Goal: Task Accomplishment & Management: Manage account settings

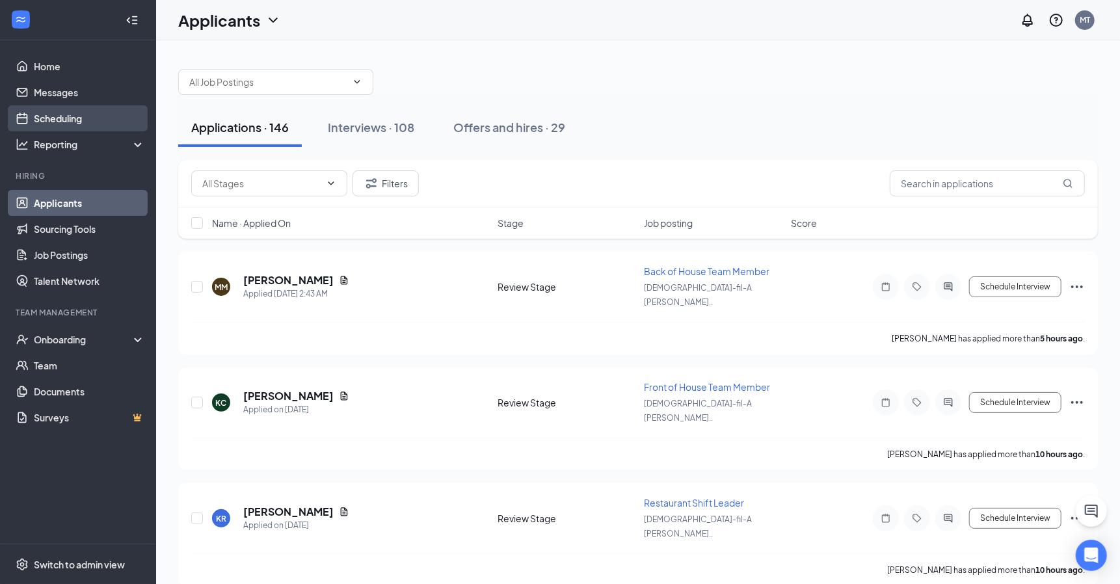
click at [77, 113] on link "Scheduling" at bounding box center [89, 118] width 111 height 26
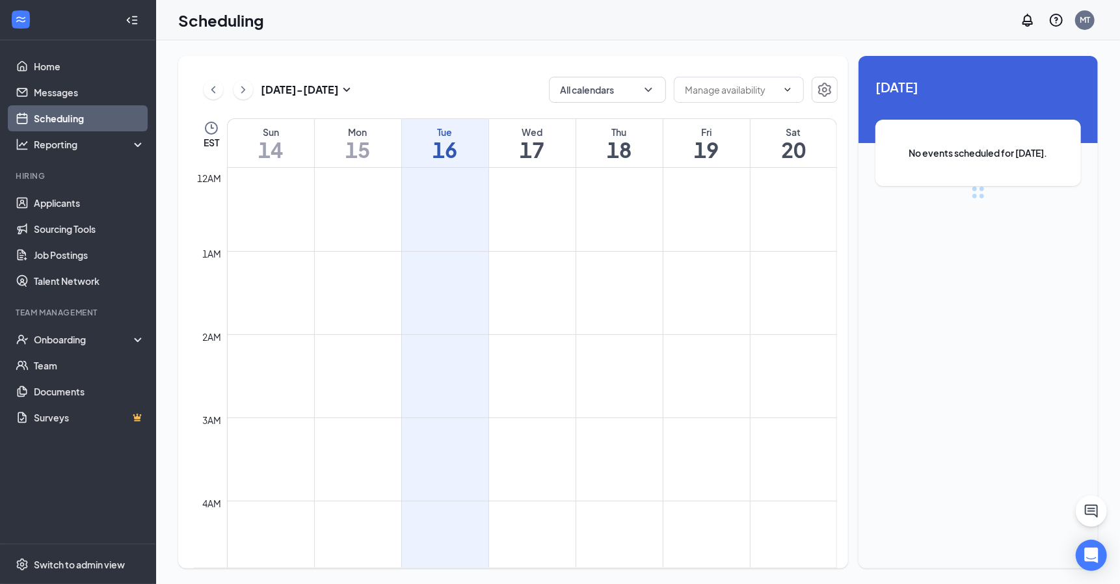
scroll to position [638, 0]
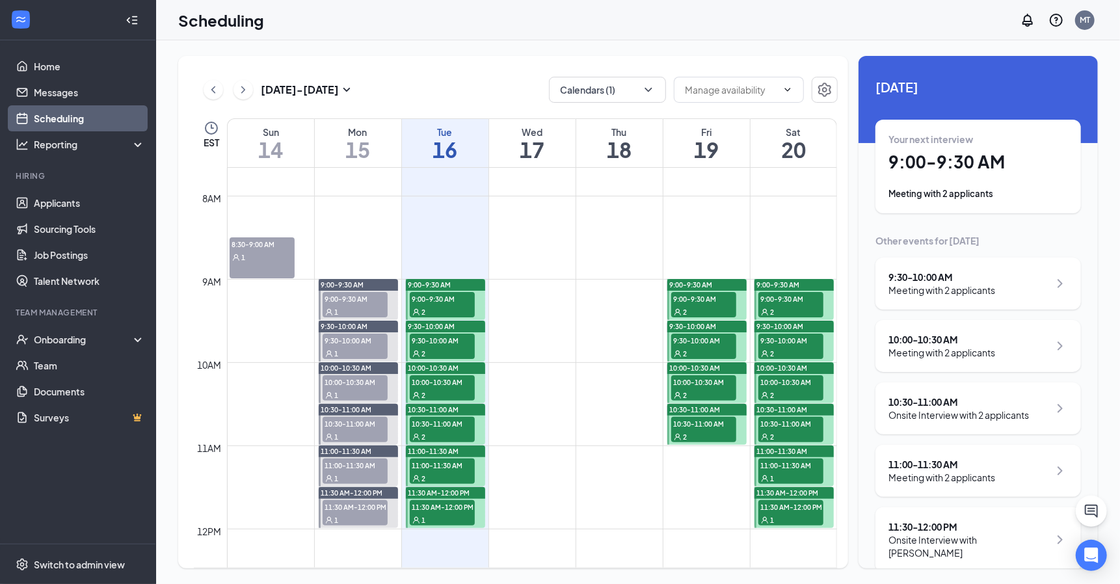
click at [443, 299] on span "9:00-9:30 AM" at bounding box center [442, 298] width 65 height 13
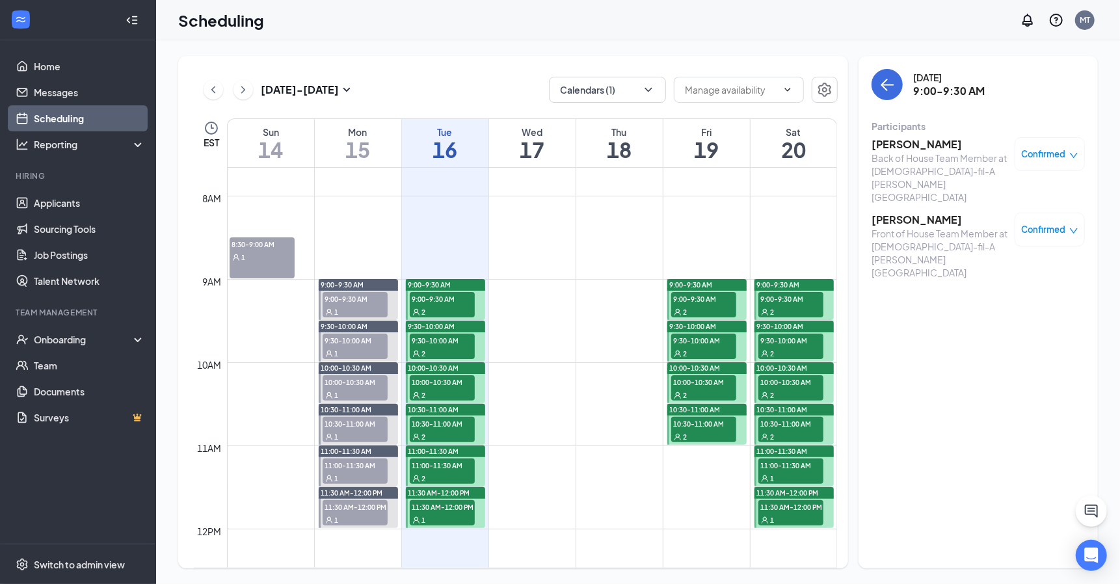
click at [913, 144] on h3 "Cordez Tannyhill" at bounding box center [940, 144] width 137 height 14
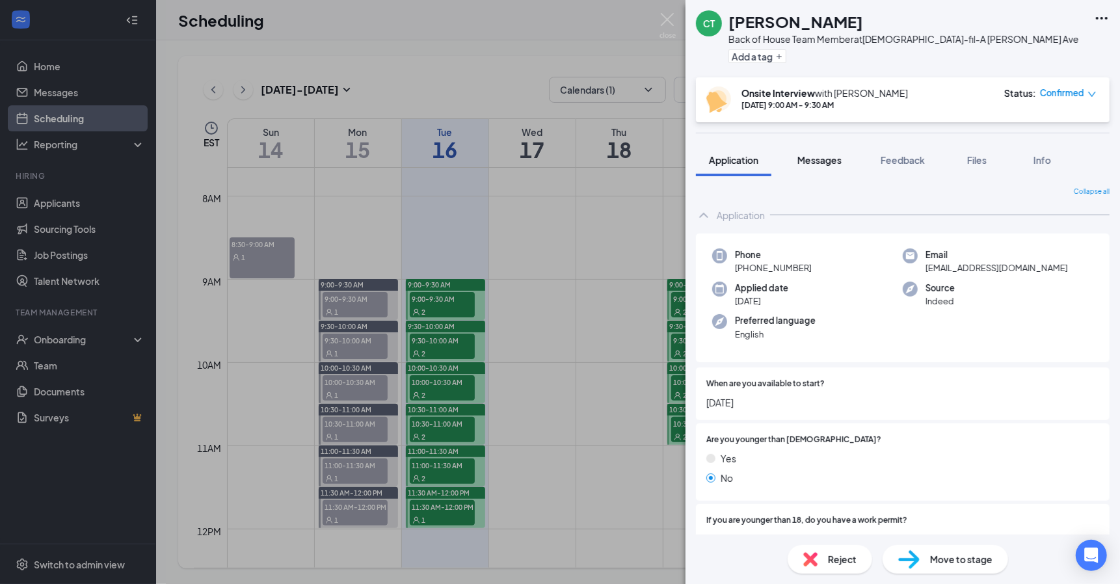
click at [838, 163] on span "Messages" at bounding box center [820, 160] width 44 height 12
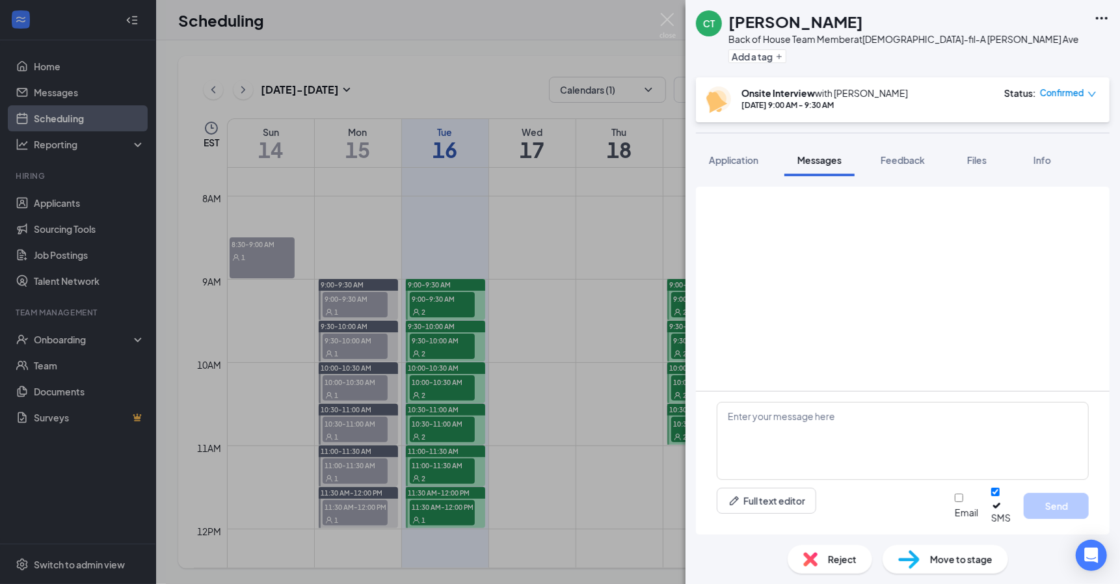
scroll to position [645, 0]
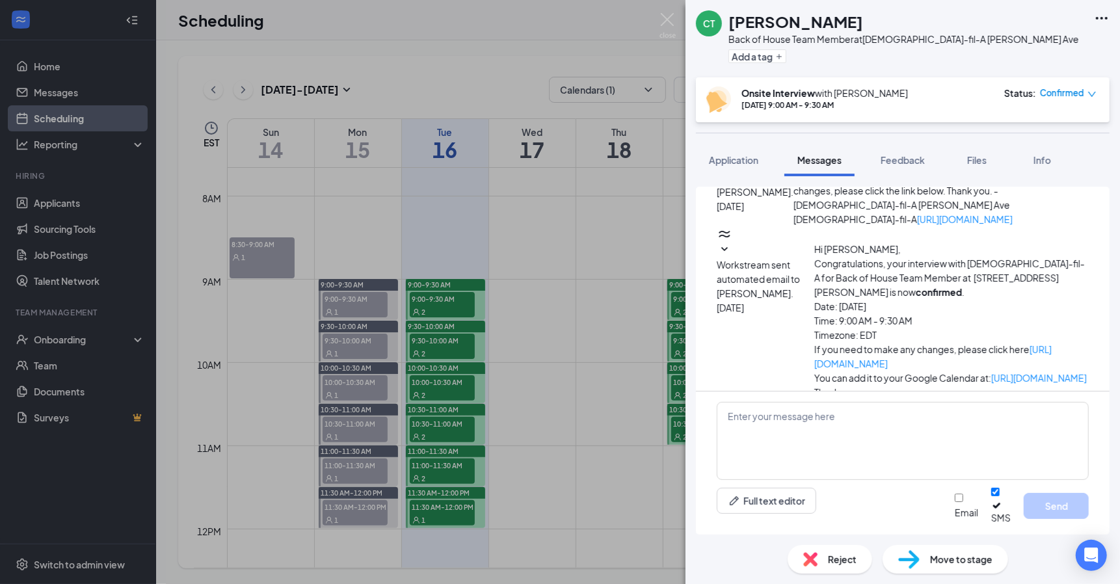
click at [658, 14] on div "CT Cordez Tannyhill Back of House Team Member at Chick-fil-A Mack Ave Add a tag…" at bounding box center [560, 292] width 1120 height 584
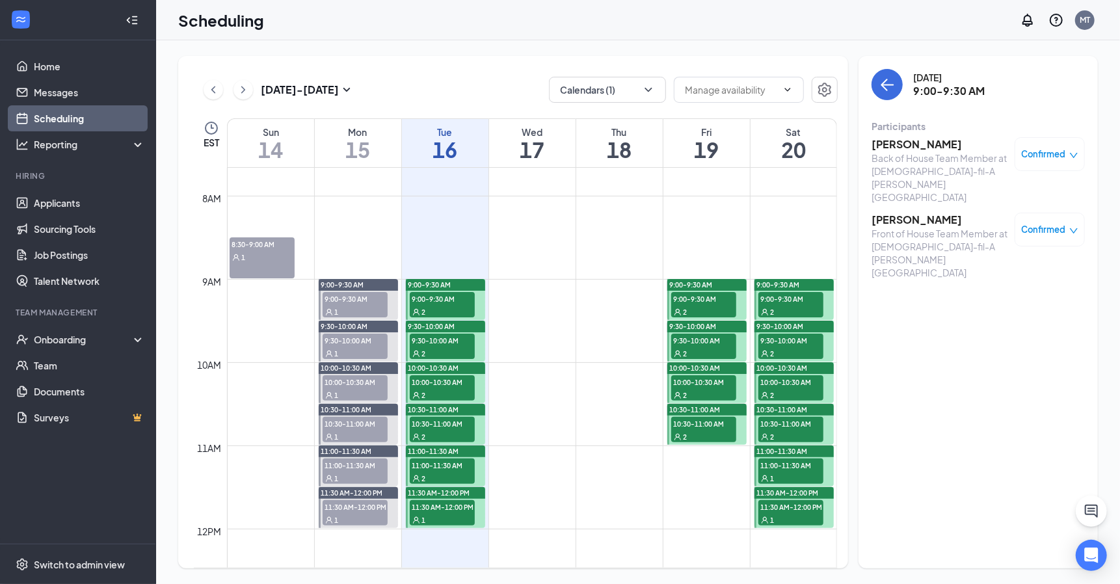
click at [449, 343] on span "9:30-10:00 AM" at bounding box center [442, 340] width 65 height 13
click at [448, 308] on div "2" at bounding box center [442, 311] width 65 height 13
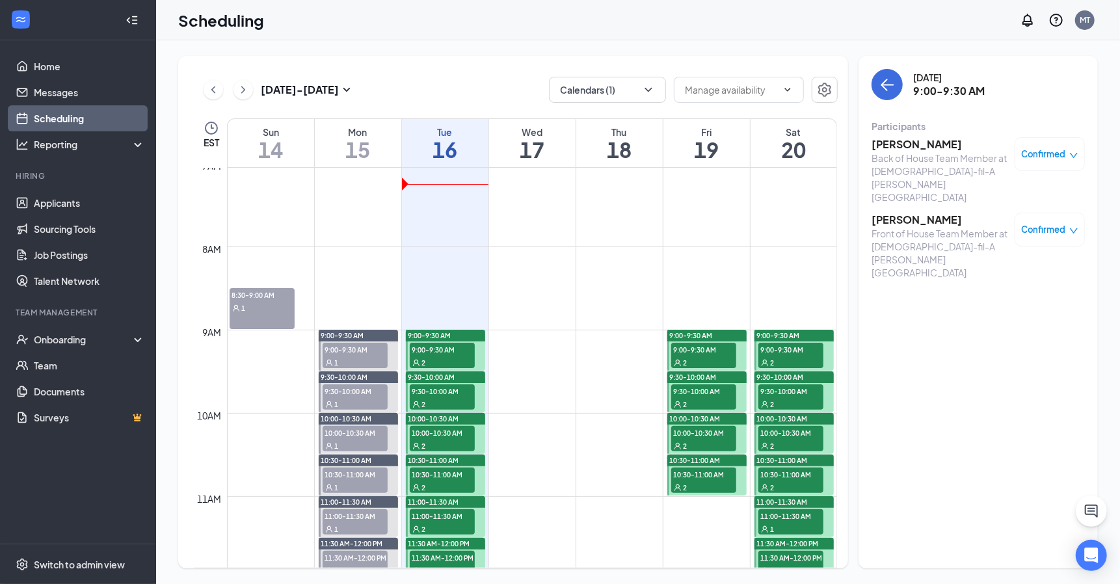
scroll to position [587, 0]
click at [59, 205] on link "Applicants" at bounding box center [89, 203] width 111 height 26
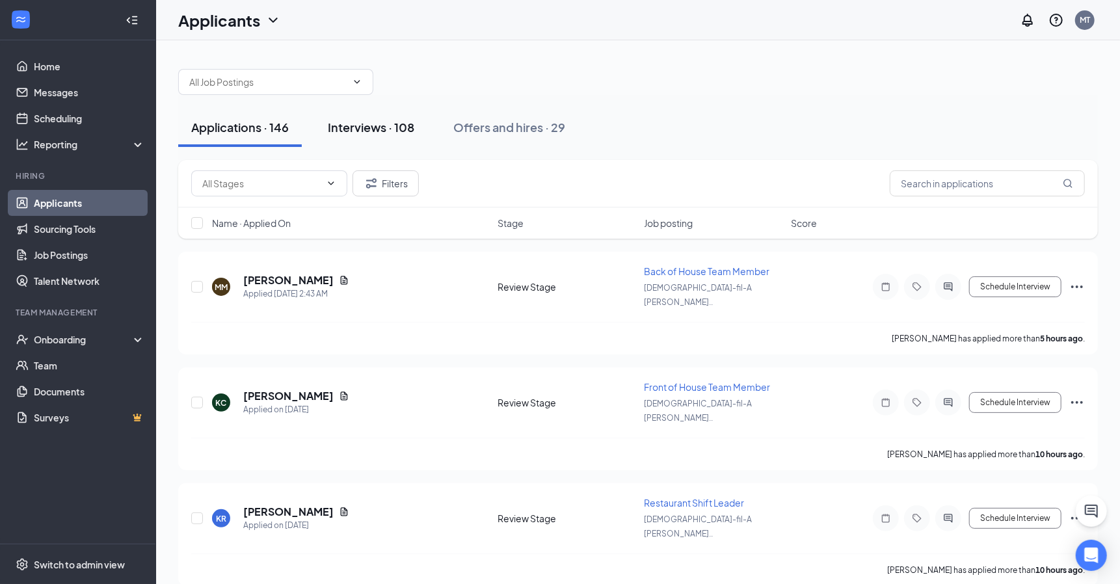
click at [356, 128] on div "Interviews · 108" at bounding box center [371, 127] width 87 height 16
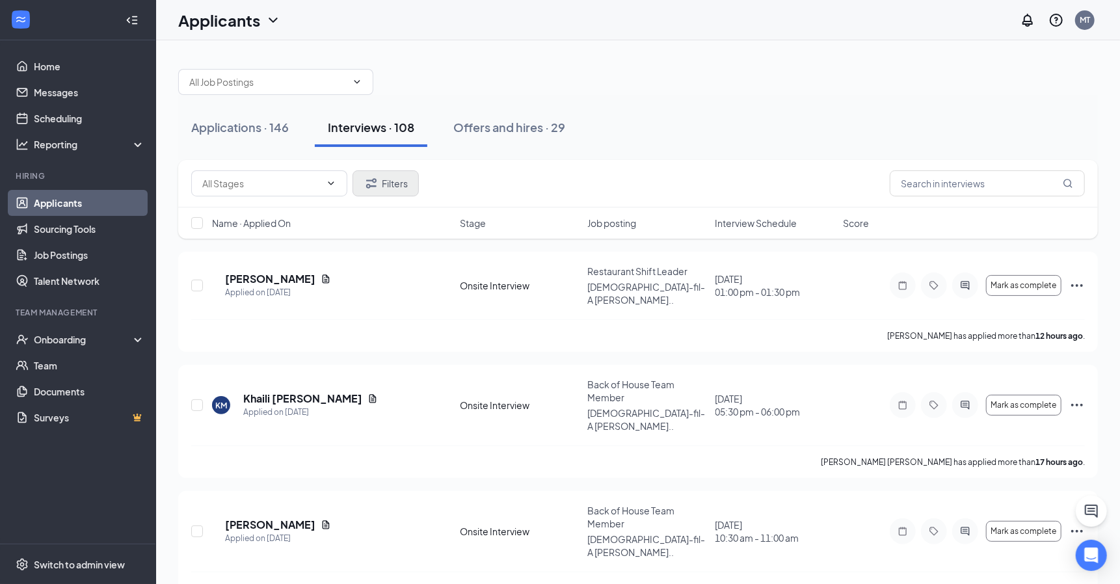
click at [384, 180] on button "Filters" at bounding box center [386, 183] width 66 height 26
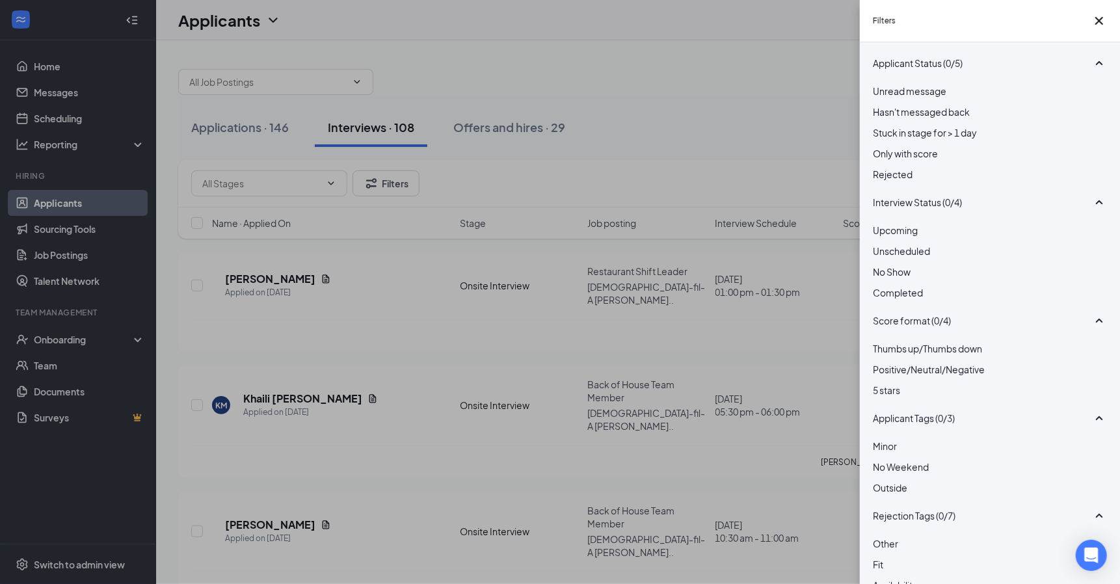
click at [882, 244] on div at bounding box center [990, 244] width 234 height 0
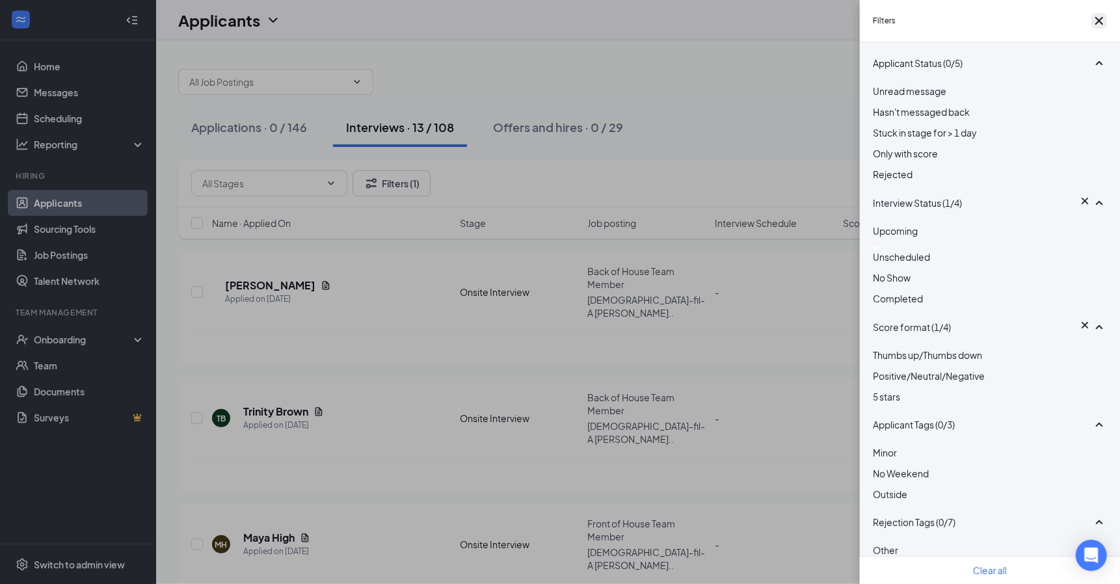
click at [1092, 23] on icon "Cross" at bounding box center [1100, 21] width 16 height 16
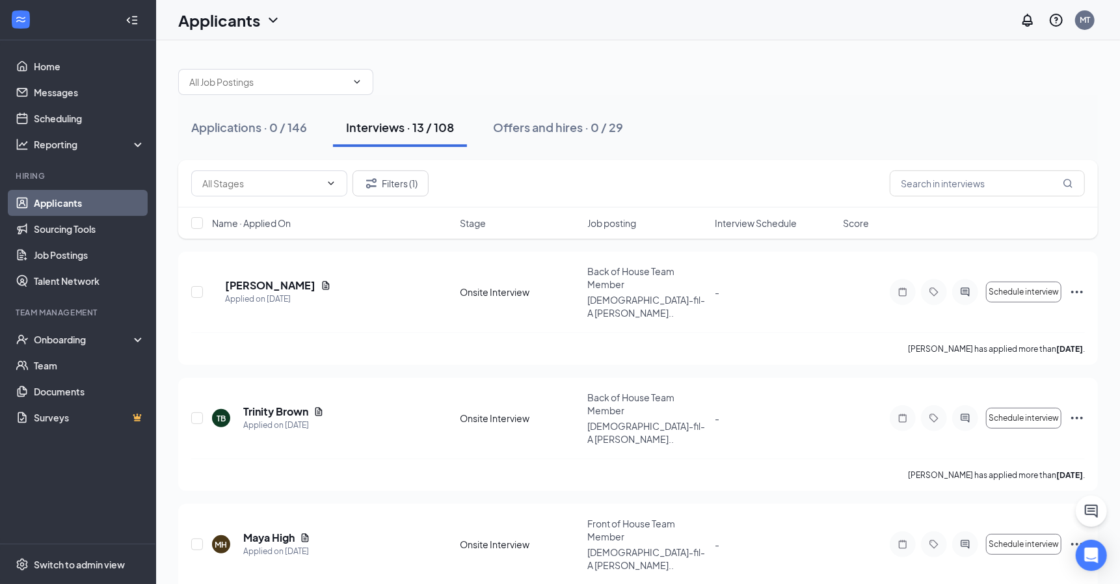
click at [49, 203] on link "Applicants" at bounding box center [89, 203] width 111 height 26
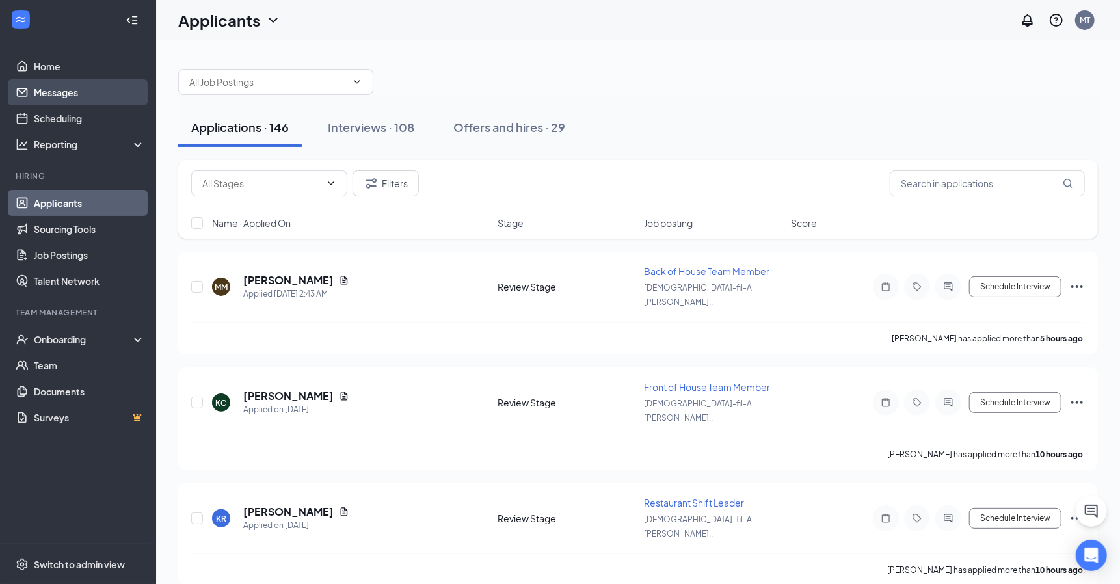
click at [55, 80] on link "Messages" at bounding box center [89, 92] width 111 height 26
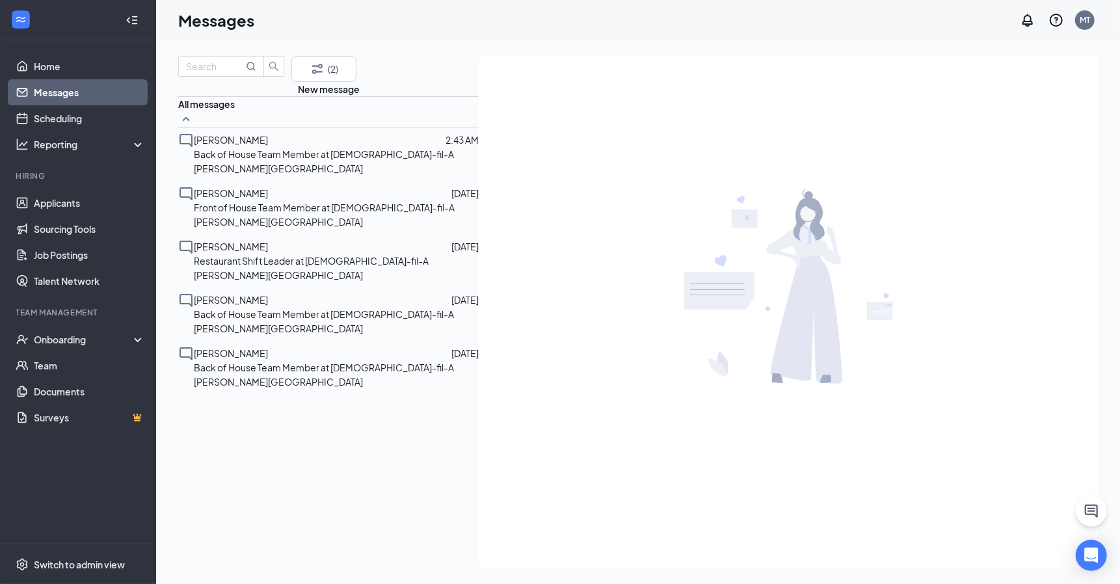
click at [237, 347] on span "Cortez Sullivan" at bounding box center [231, 353] width 74 height 12
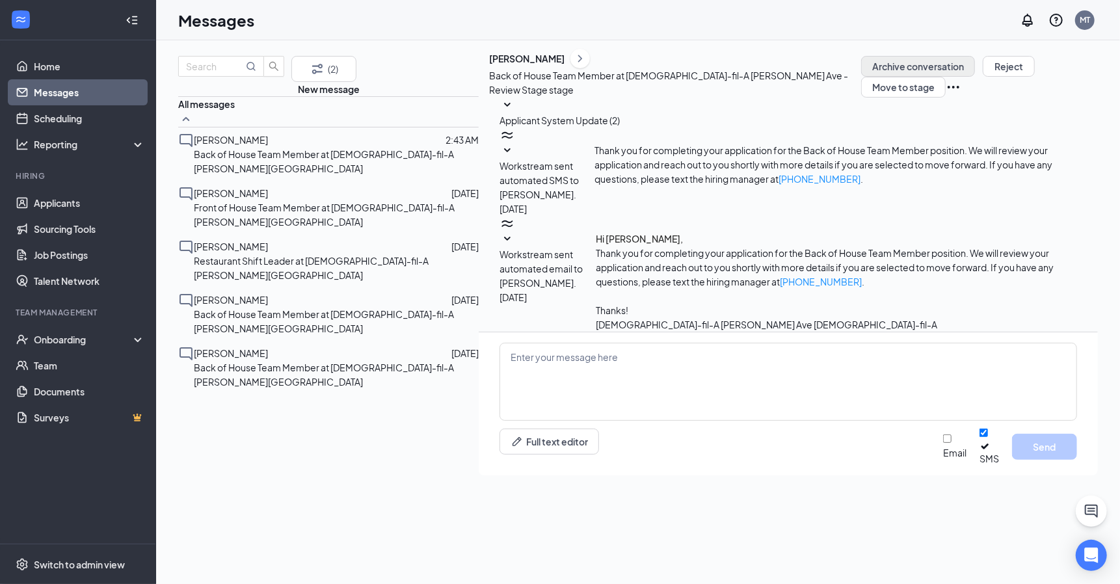
click at [861, 77] on button "Archive conversation" at bounding box center [918, 66] width 114 height 21
click at [248, 294] on span "kyliah farley" at bounding box center [231, 300] width 74 height 12
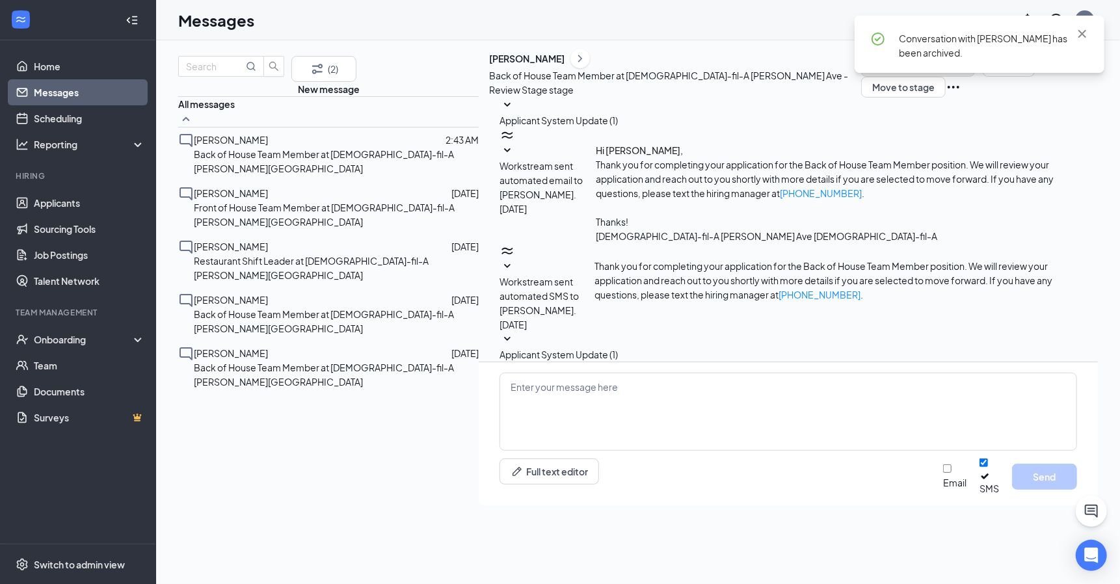
click at [861, 77] on button "Archive conversation" at bounding box center [918, 66] width 114 height 21
click at [265, 252] on span "Khylee Robinson" at bounding box center [231, 247] width 74 height 12
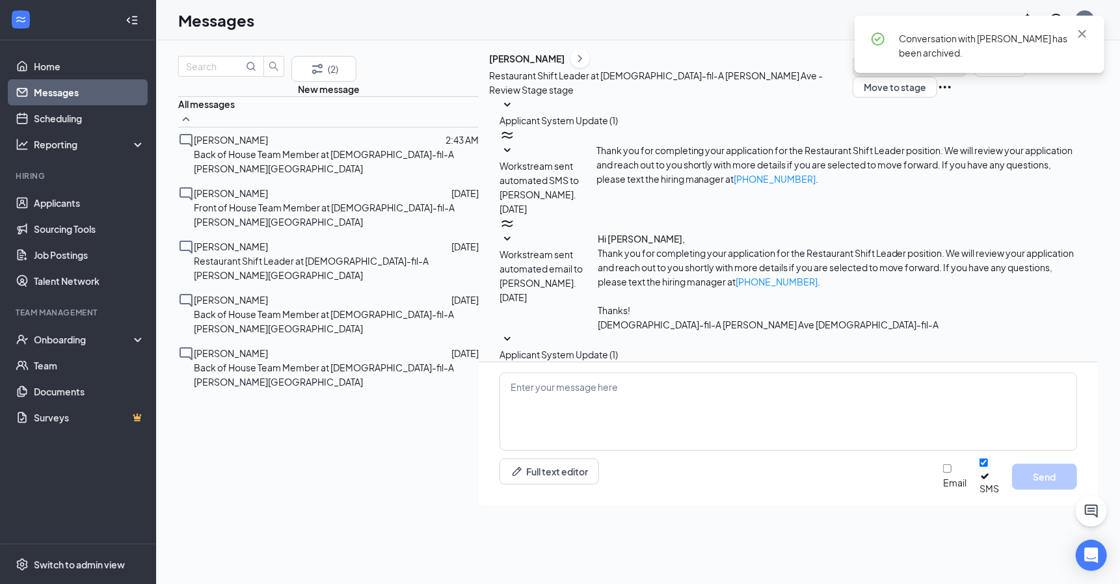
click at [874, 77] on button "Archive conversation" at bounding box center [910, 66] width 114 height 21
click at [230, 199] on span "Kaira Clanton" at bounding box center [231, 193] width 74 height 12
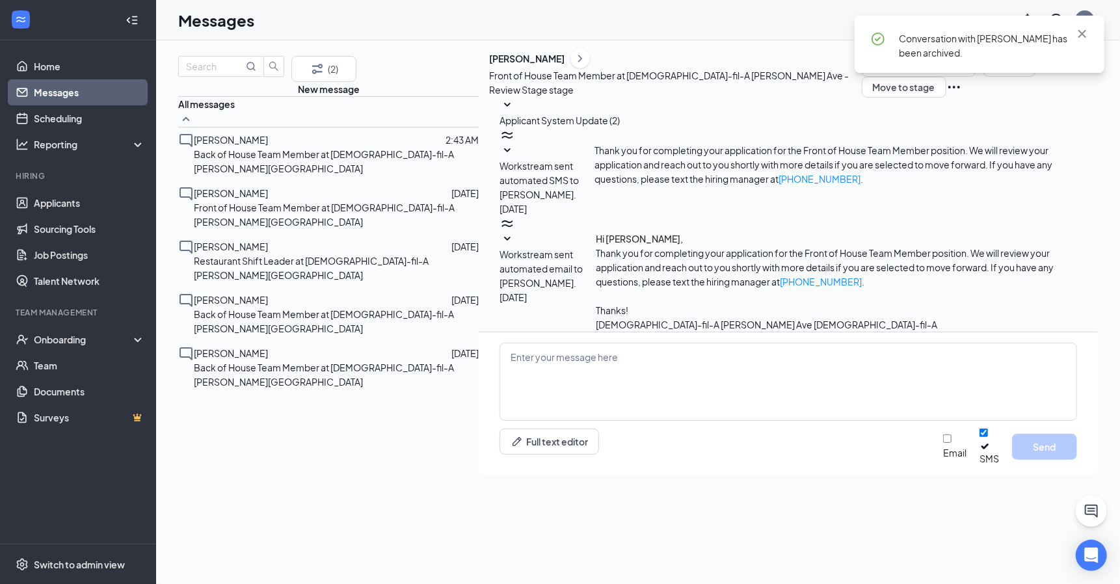
click at [860, 80] on div "Conversation with Khylee Robinson has been archived." at bounding box center [980, 50] width 250 height 68
click at [862, 77] on button "Archive conversation" at bounding box center [919, 66] width 114 height 21
click at [263, 176] on p "Back of House Team Member at Chick-fil-A Mack Ave" at bounding box center [336, 161] width 285 height 29
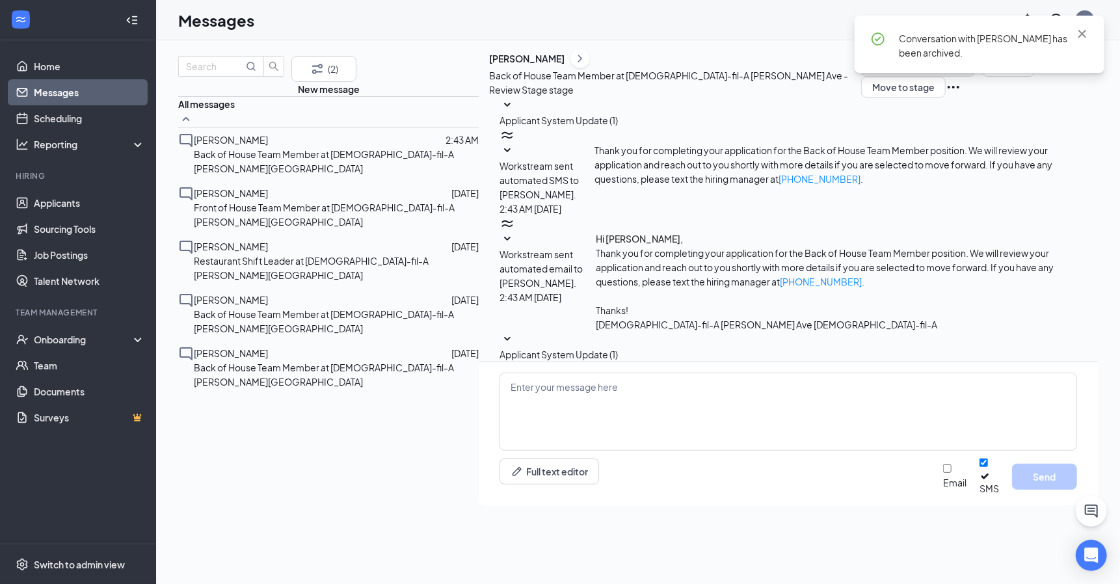
click at [861, 77] on button "Archive conversation" at bounding box center [918, 66] width 114 height 21
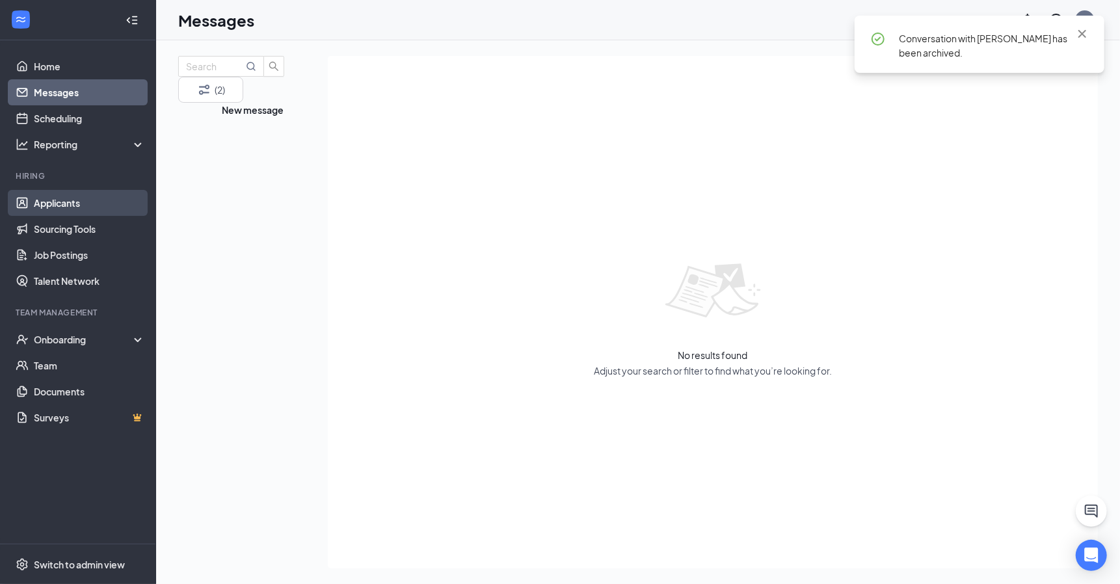
click at [42, 204] on link "Applicants" at bounding box center [89, 203] width 111 height 26
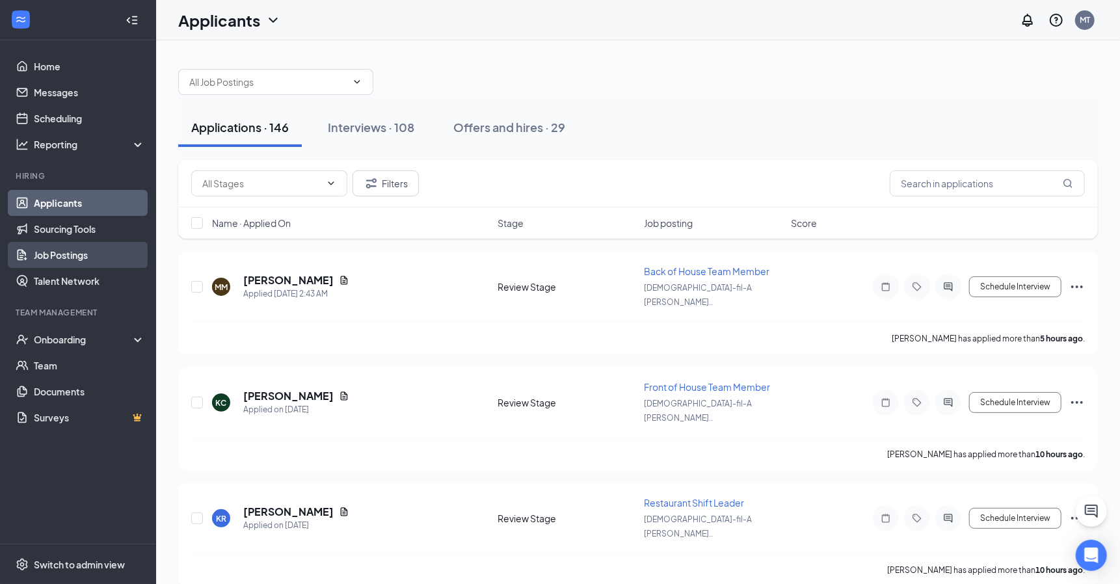
click at [66, 259] on link "Job Postings" at bounding box center [89, 255] width 111 height 26
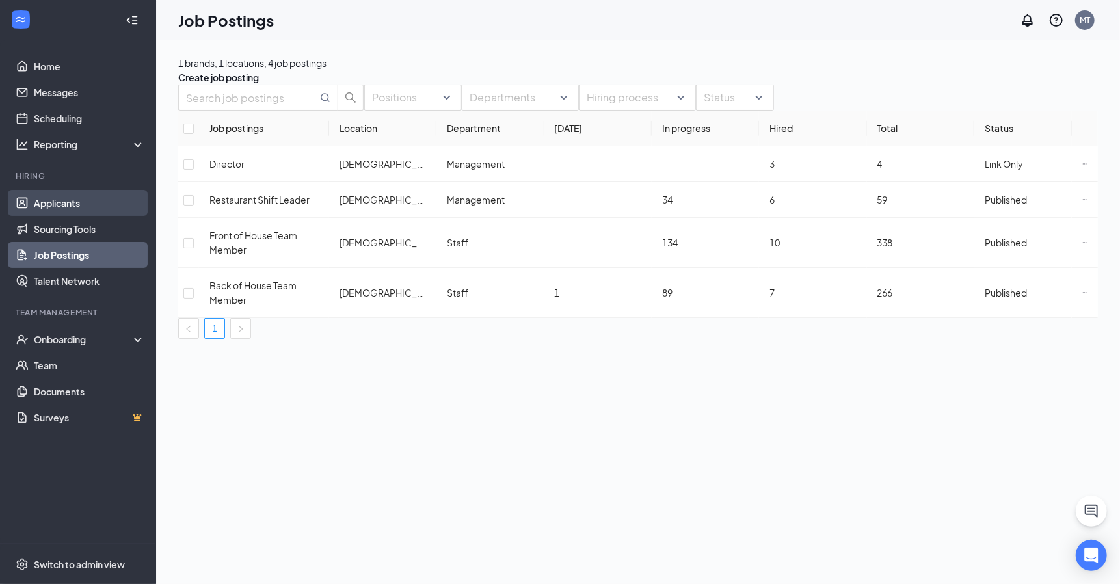
click at [64, 209] on link "Applicants" at bounding box center [89, 203] width 111 height 26
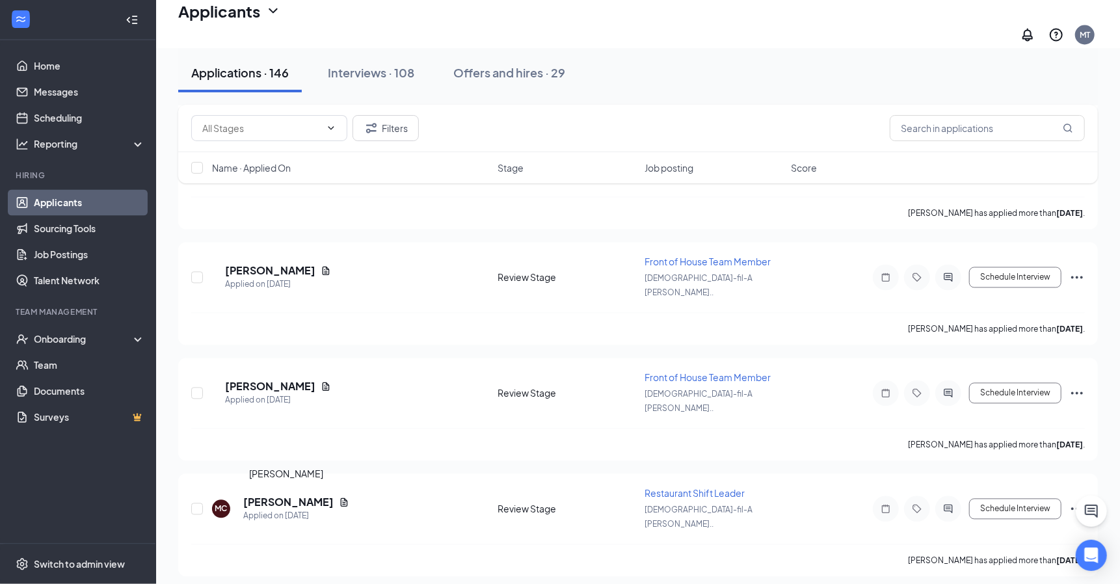
scroll to position [14262, 0]
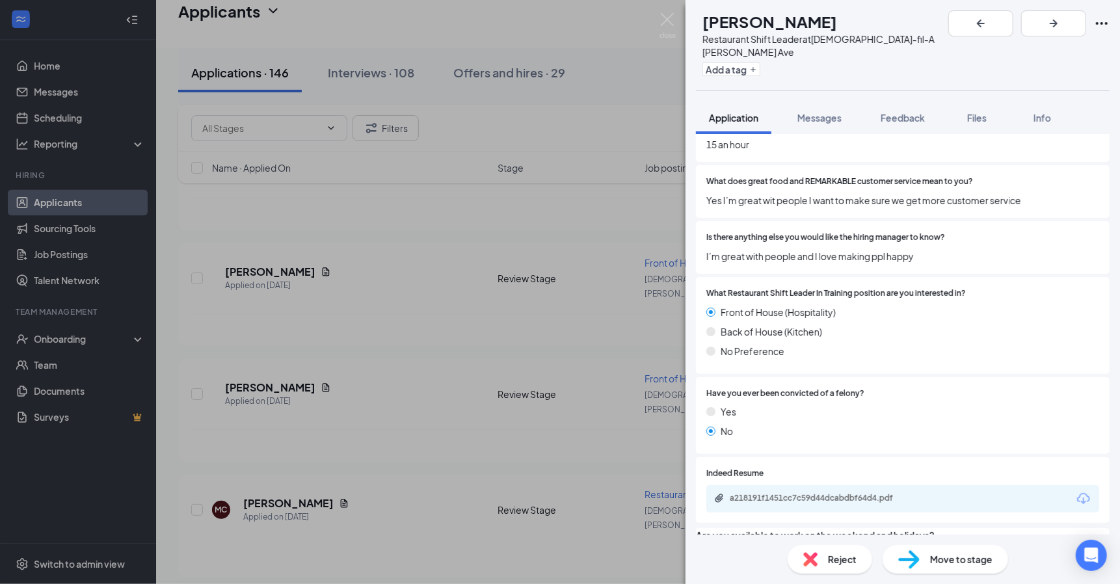
scroll to position [1185, 0]
click at [831, 492] on div "a218191f1451cc7c59d44dcabdbf64d4.pdf" at bounding box center [821, 497] width 182 height 10
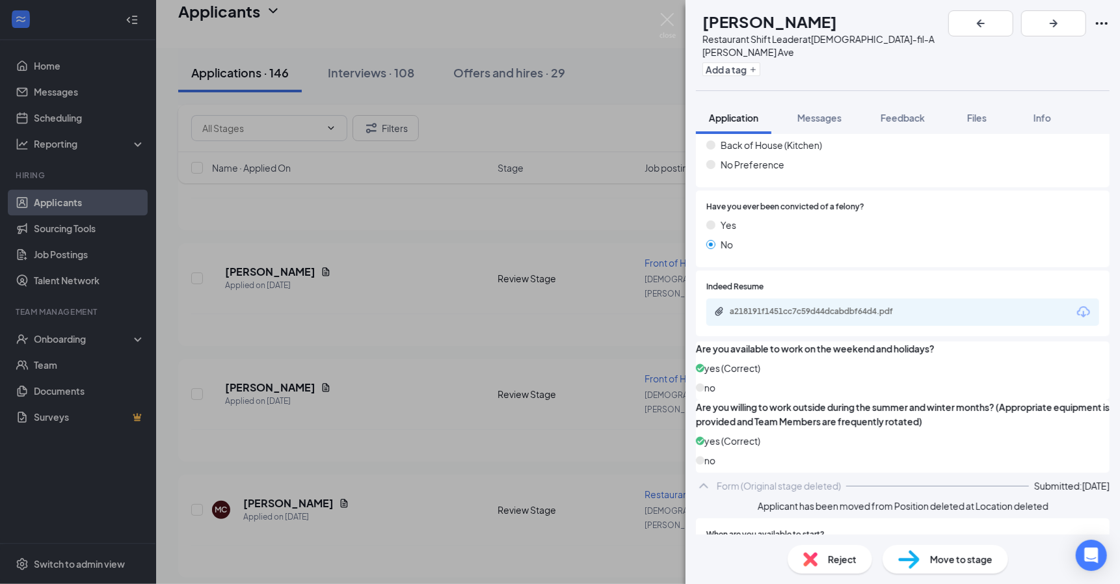
click at [803, 565] on img at bounding box center [810, 559] width 14 height 14
click at [820, 553] on div "Reject applicant WT Waverlee Tucker Applied on Aug 27 Reasons for rejection Rej…" at bounding box center [560, 292] width 1120 height 584
click at [821, 560] on div "Reject" at bounding box center [830, 559] width 85 height 29
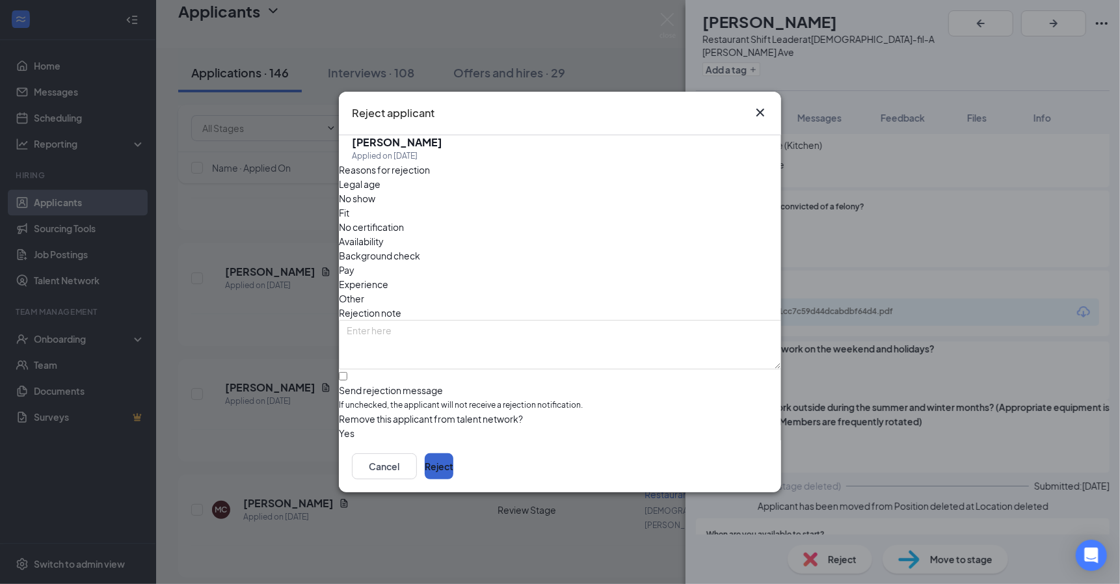
click at [453, 466] on button "Reject" at bounding box center [439, 466] width 29 height 26
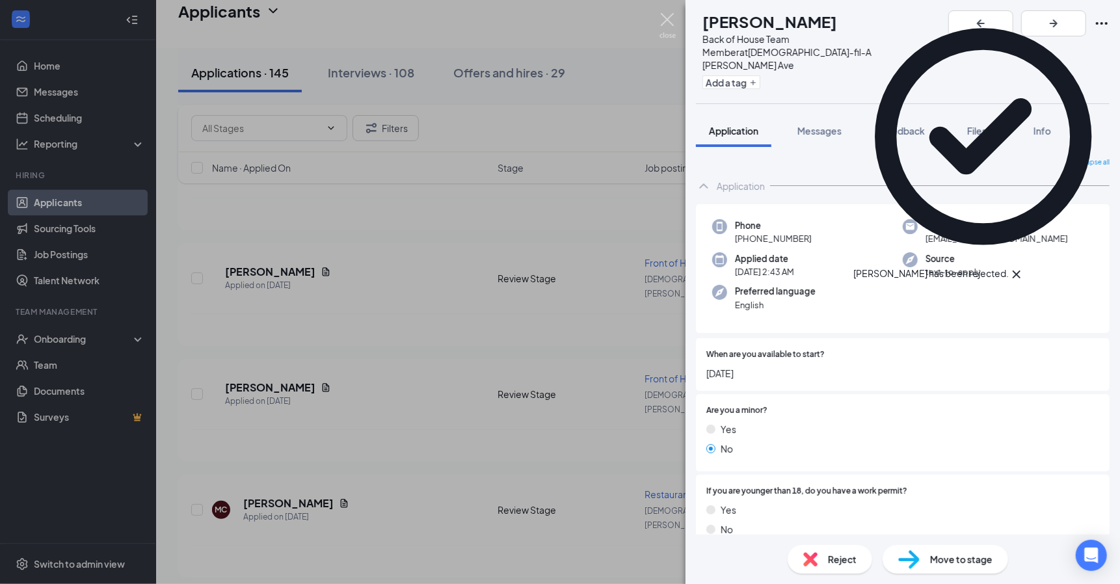
click at [668, 14] on img at bounding box center [668, 25] width 16 height 25
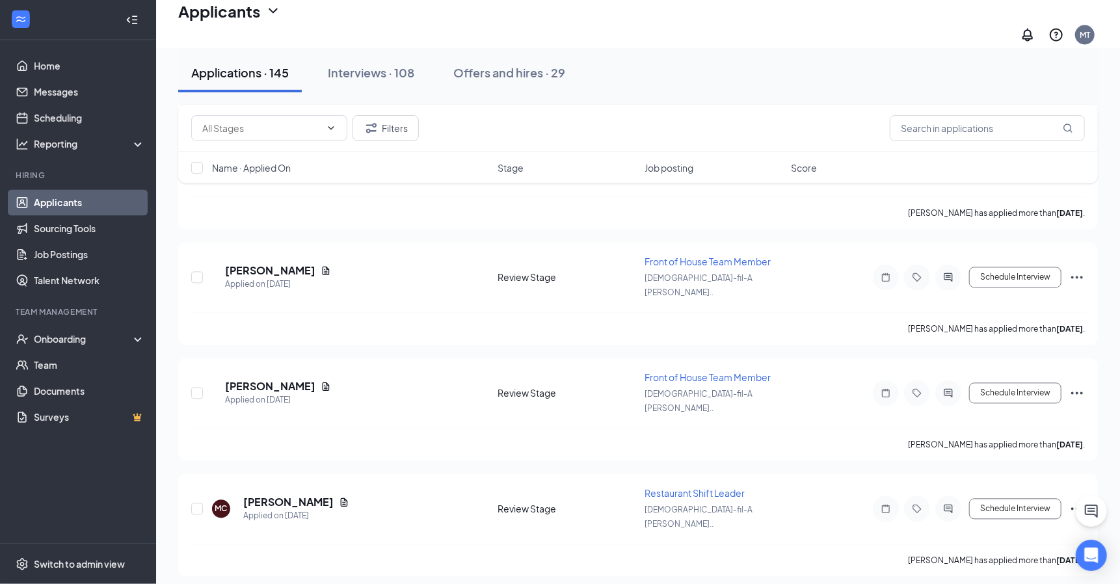
scroll to position [14262, 0]
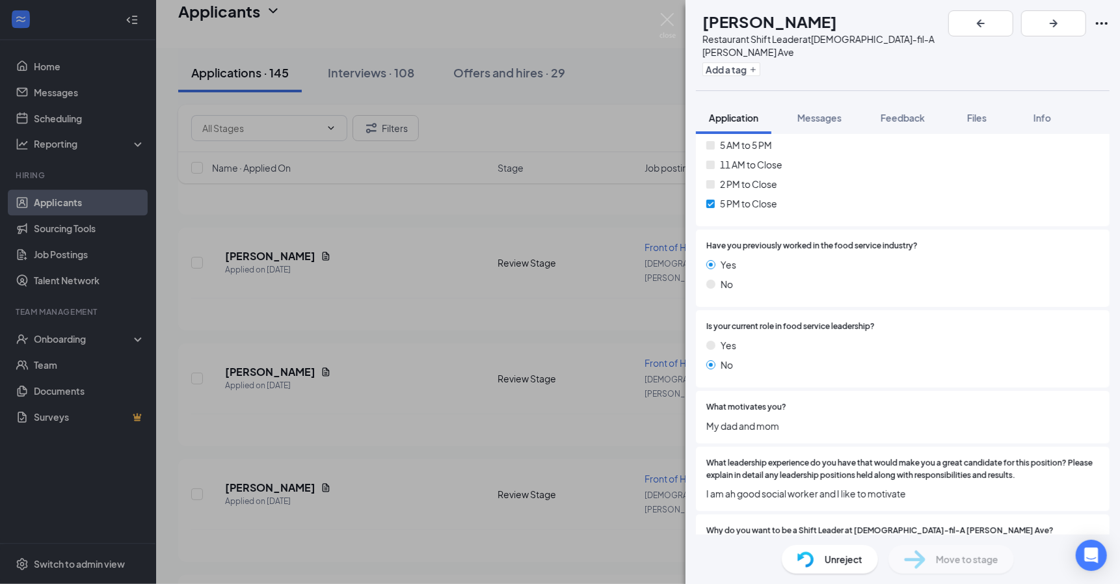
scroll to position [723, 0]
click at [663, 20] on img at bounding box center [668, 25] width 16 height 25
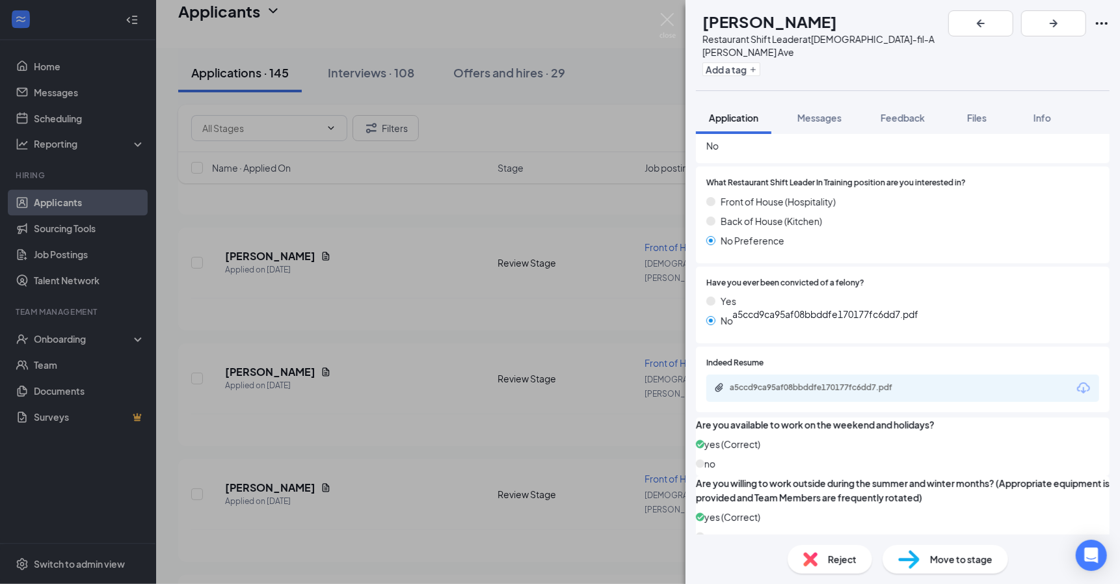
scroll to position [1324, 0]
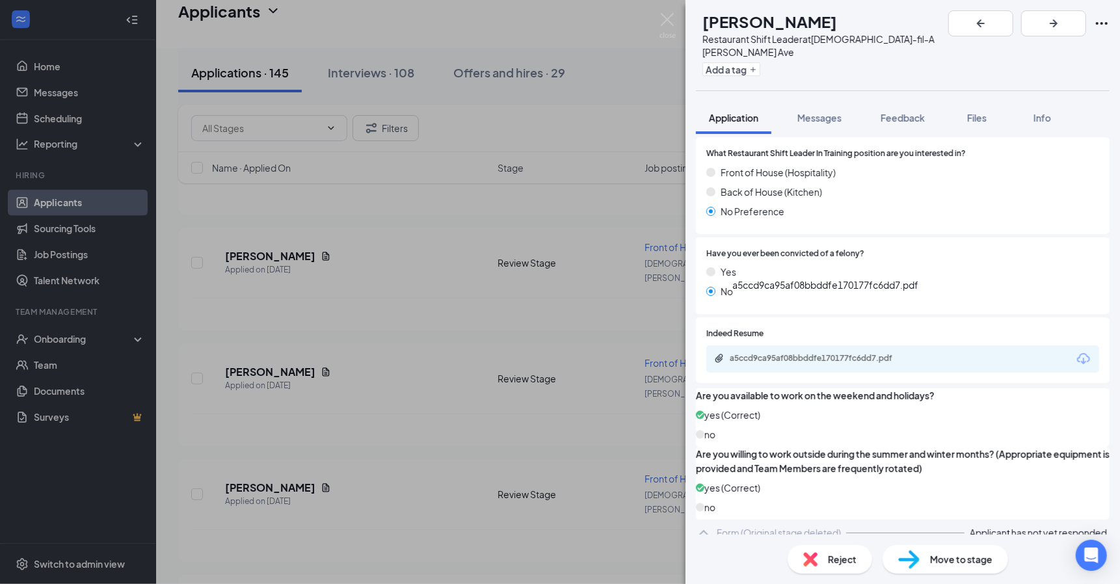
click at [836, 353] on div "a5ccd9ca95af08bbddfe170177fc6dd7.pdf" at bounding box center [821, 358] width 182 height 10
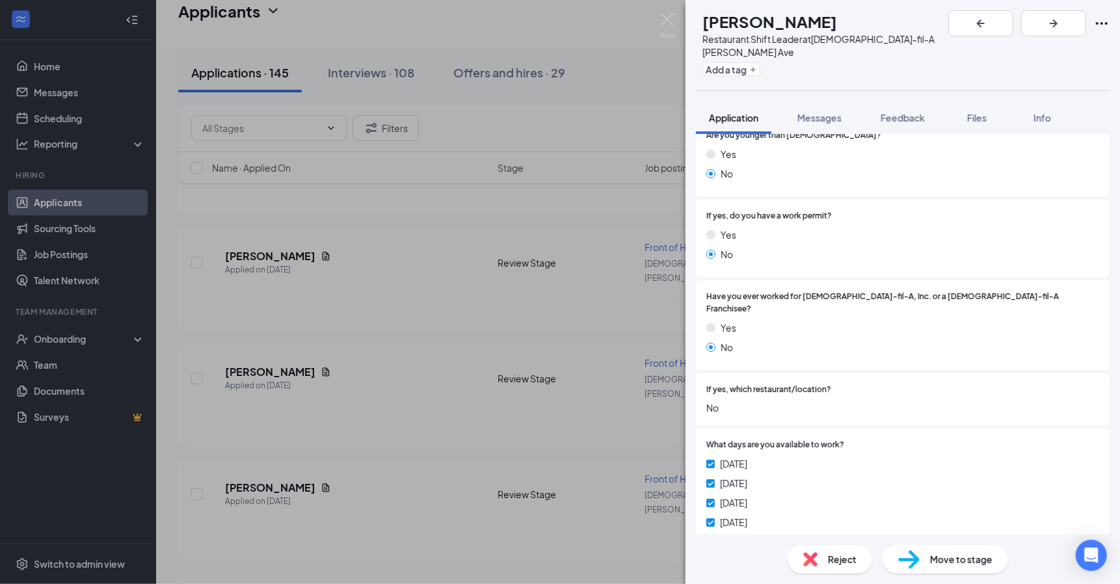
scroll to position [180, 0]
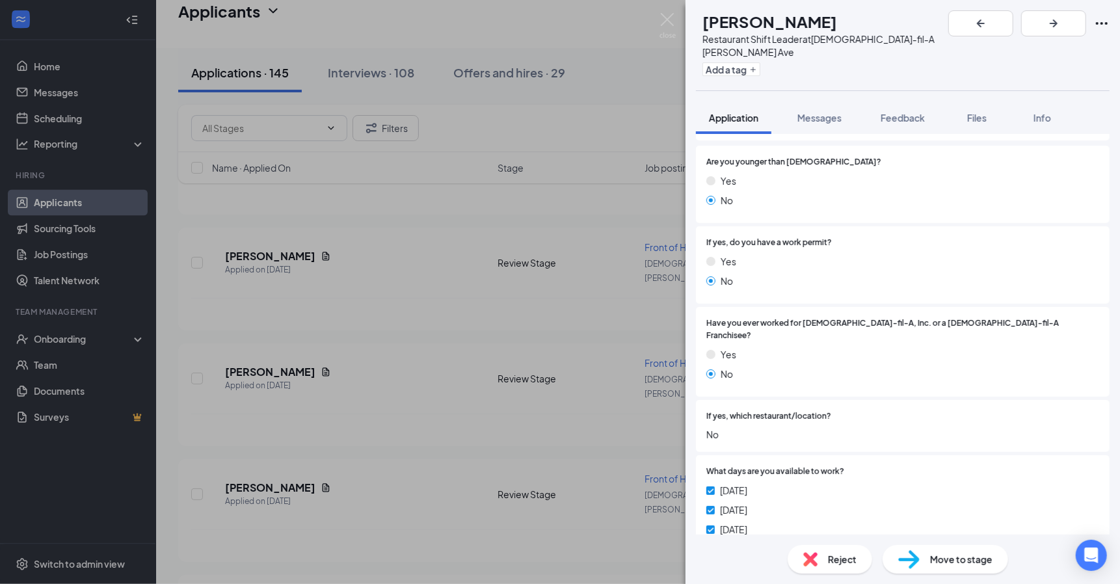
click at [939, 557] on span "Move to stage" at bounding box center [961, 559] width 62 height 14
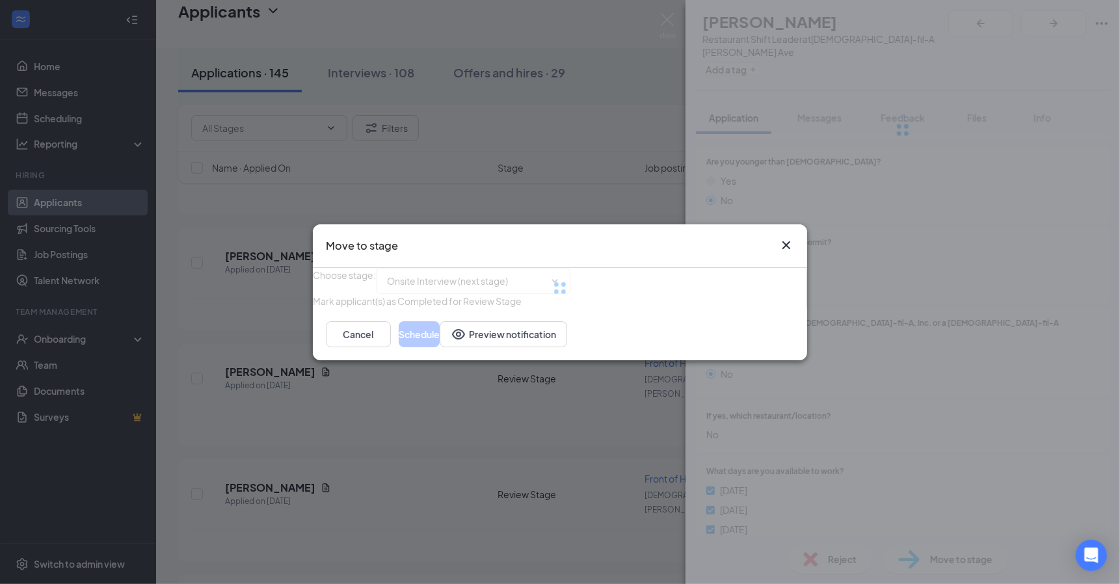
type input "Onsite Interview (next stage)"
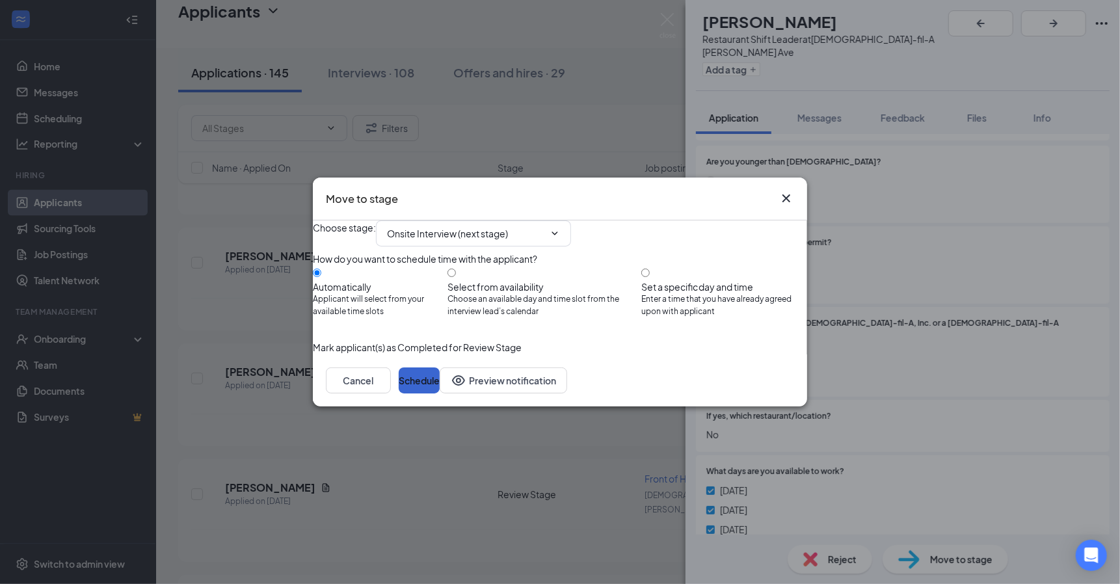
click at [440, 394] on button "Schedule" at bounding box center [419, 381] width 41 height 26
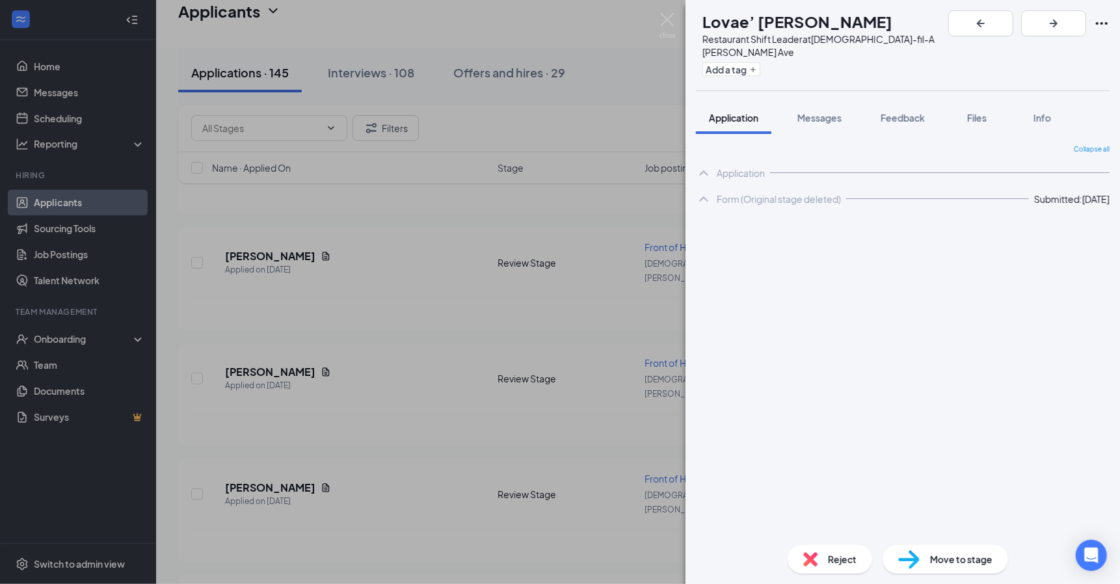
click at [660, 24] on img at bounding box center [668, 25] width 16 height 25
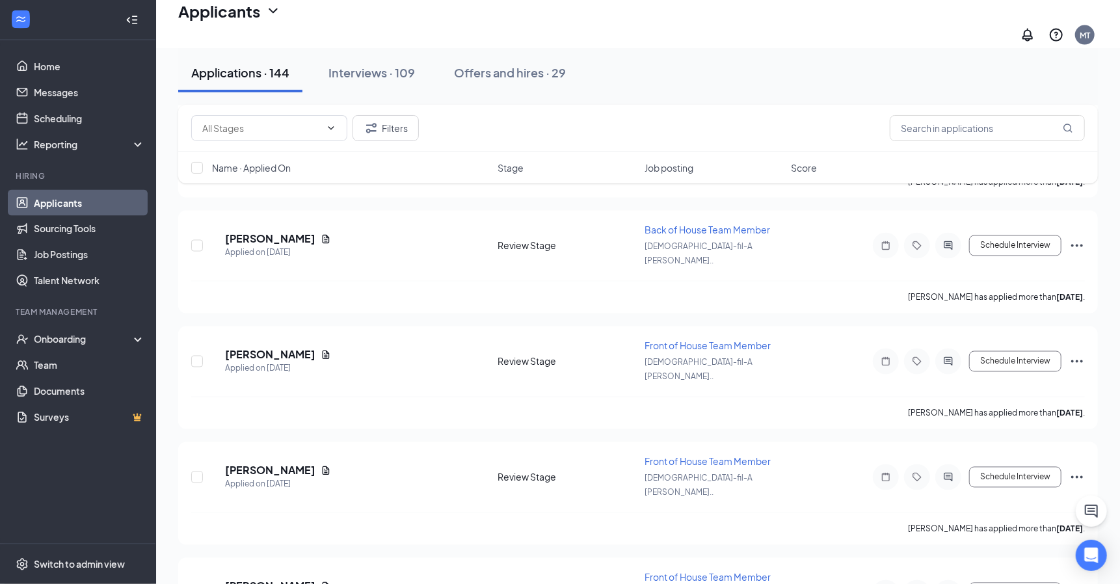
scroll to position [14062, 0]
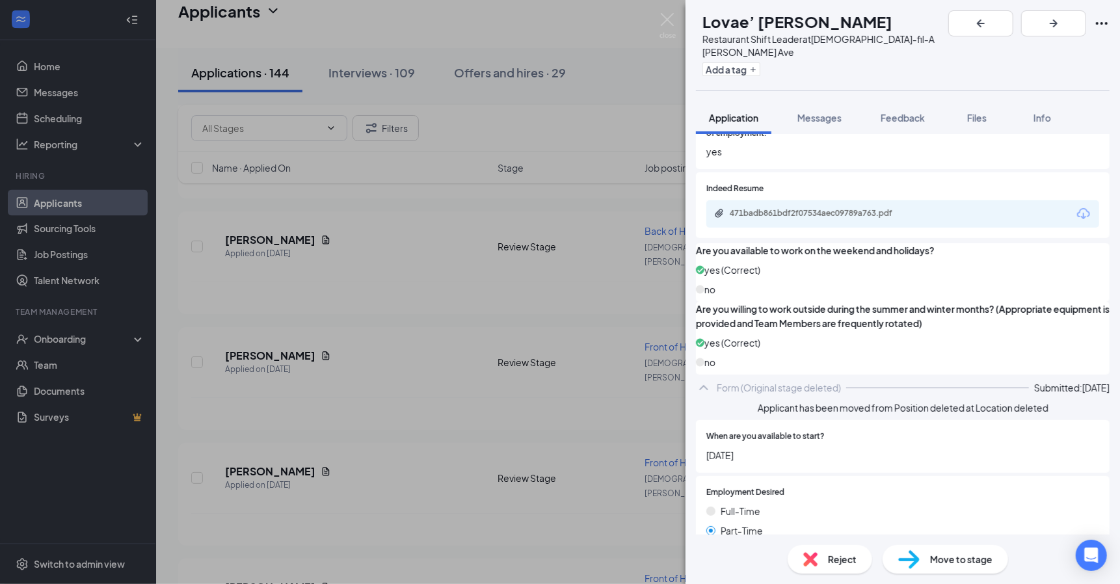
scroll to position [1618, 0]
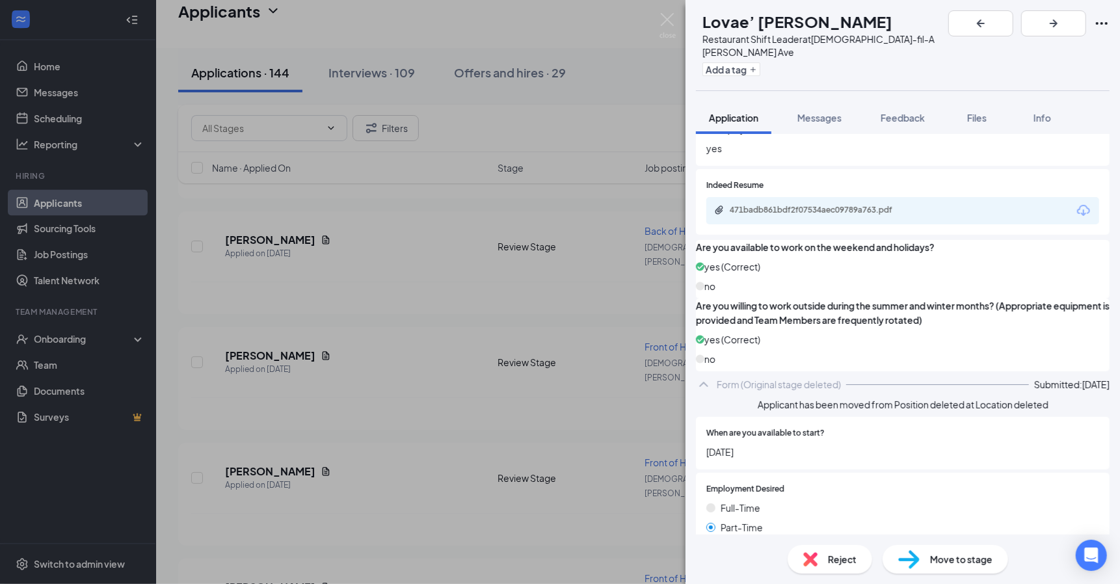
click at [866, 205] on div "471badb861bdf2f07534aec09789a763.pdf" at bounding box center [821, 210] width 182 height 10
click at [673, 25] on img at bounding box center [668, 25] width 16 height 25
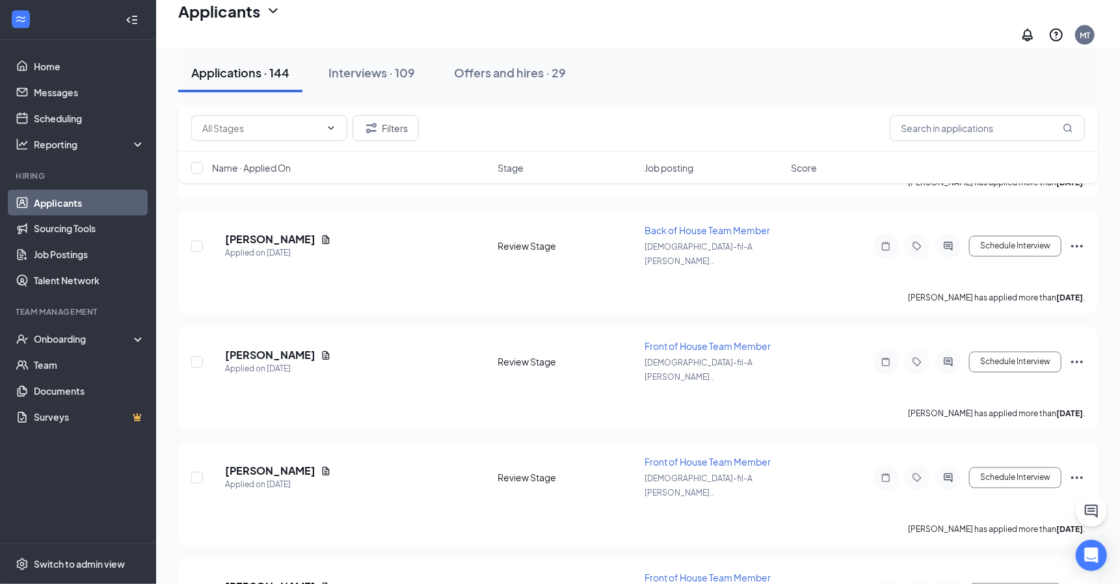
click at [668, 22] on div "Applicants MT" at bounding box center [638, 24] width 964 height 48
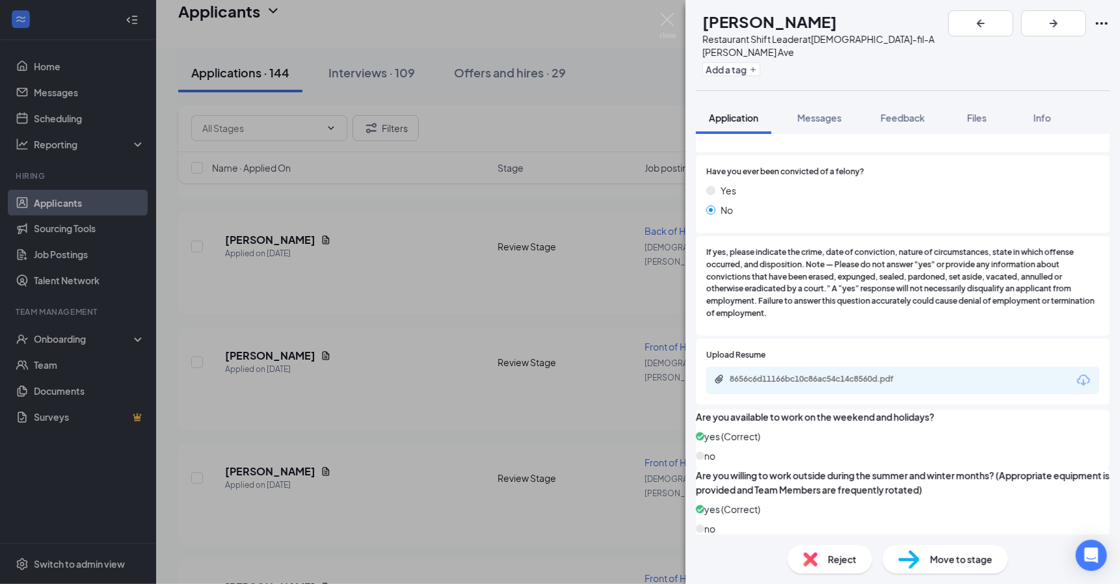
scroll to position [1555, 0]
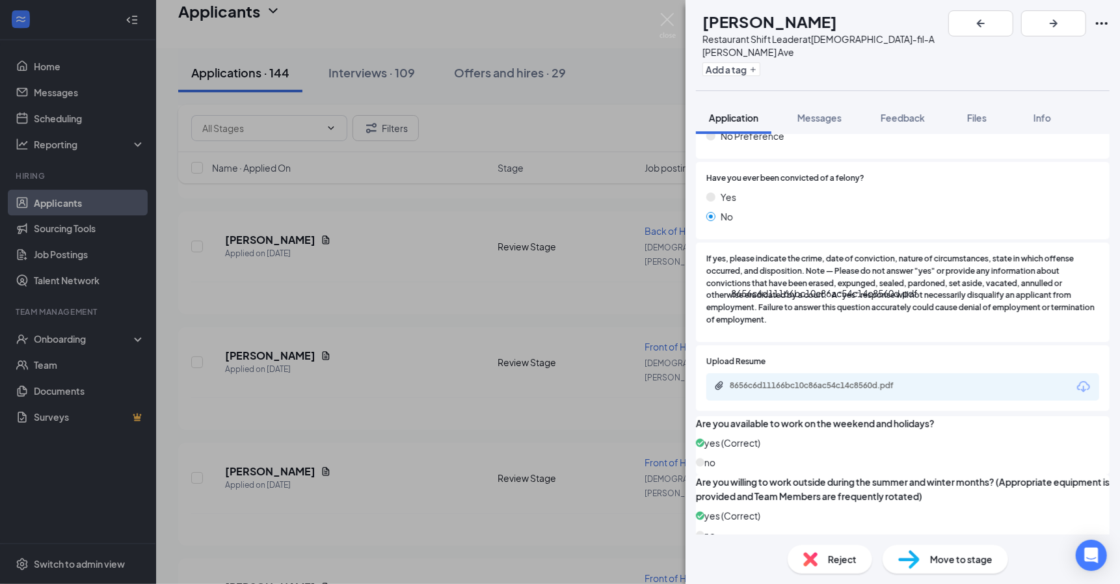
click at [829, 381] on div "8656c6d11166bc10c86ac54c14c8560d.pdf" at bounding box center [821, 386] width 182 height 10
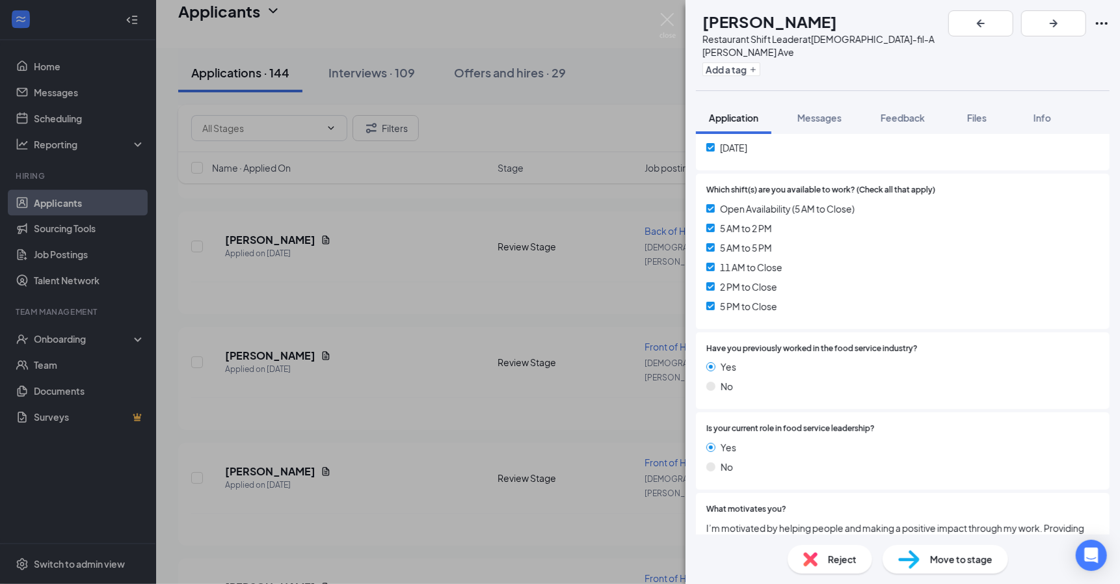
scroll to position [626, 0]
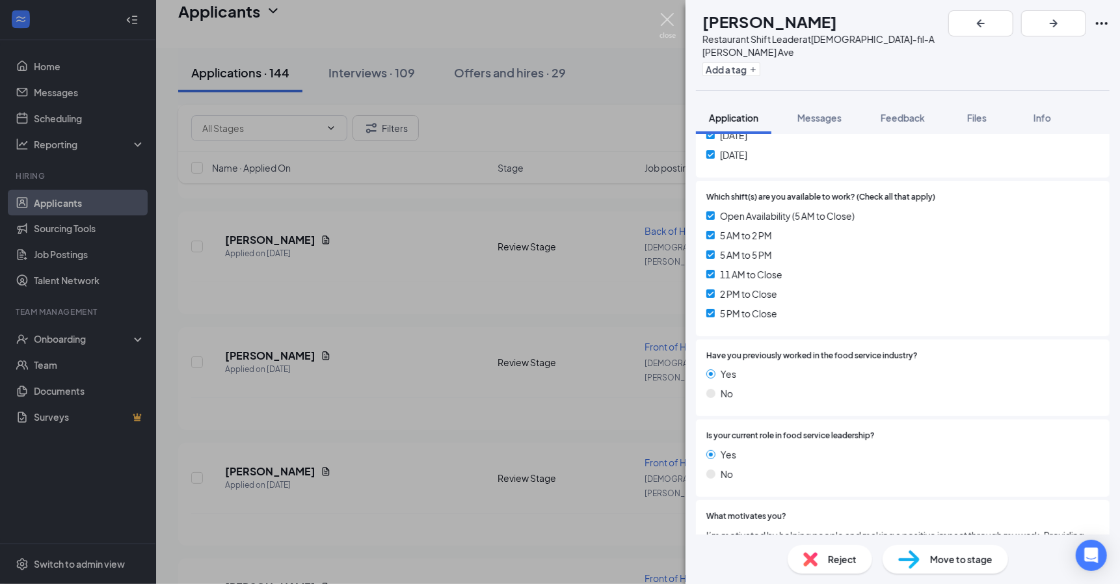
click at [664, 22] on img at bounding box center [668, 25] width 16 height 25
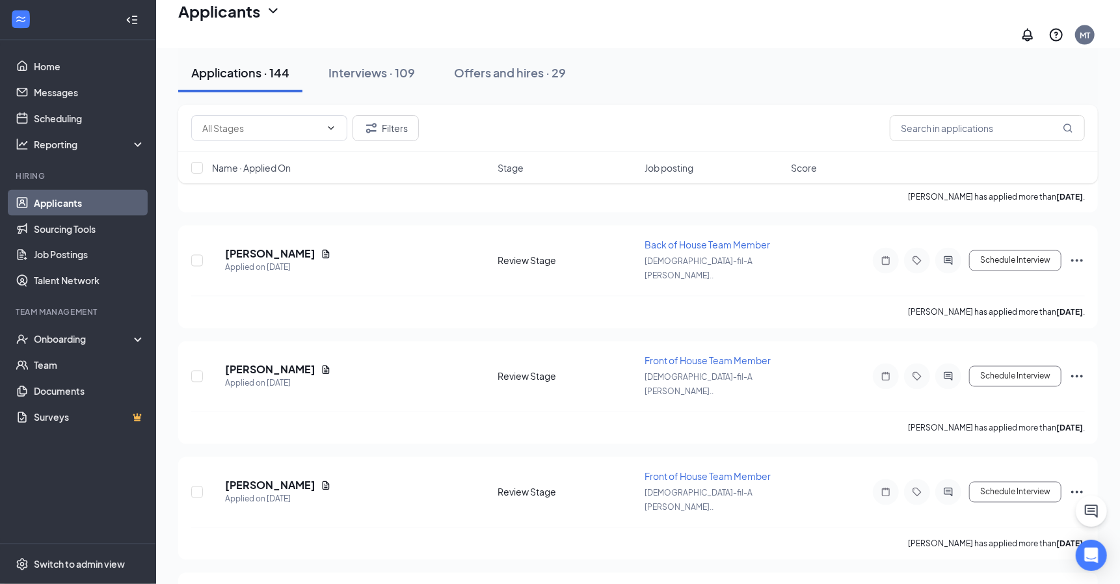
scroll to position [14043, 0]
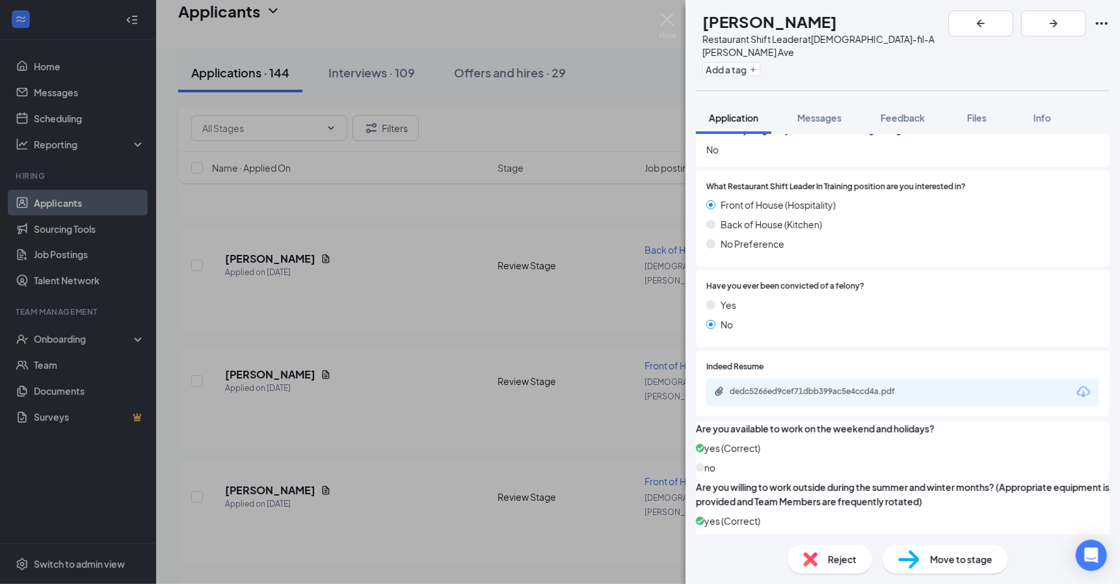
scroll to position [1415, 0]
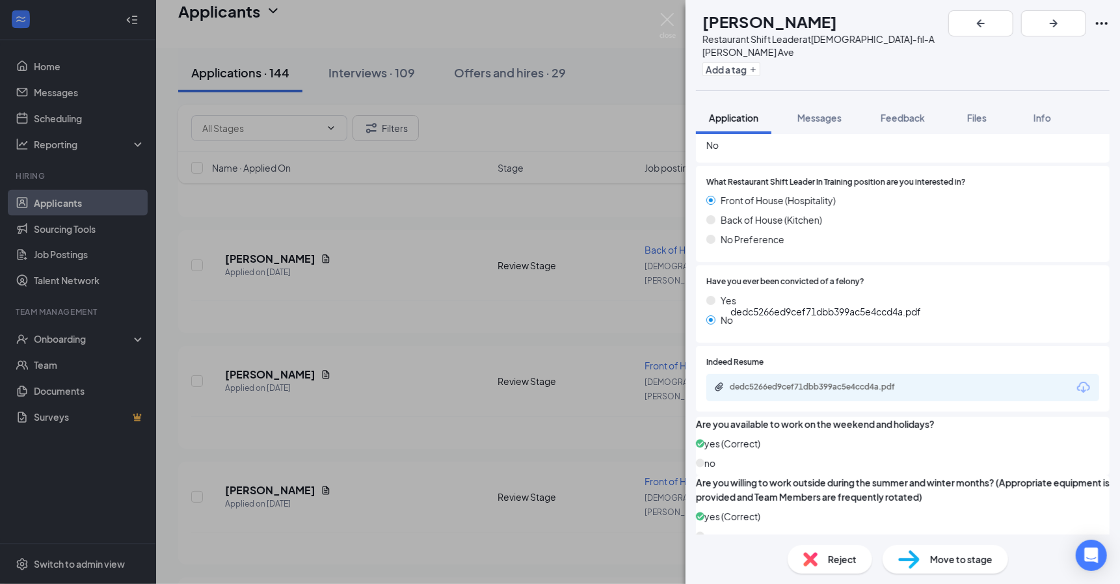
click at [857, 382] on div "dedc5266ed9cef71dbb399ac5e4ccd4a.pdf" at bounding box center [821, 387] width 182 height 10
click at [811, 563] on img at bounding box center [810, 559] width 14 height 14
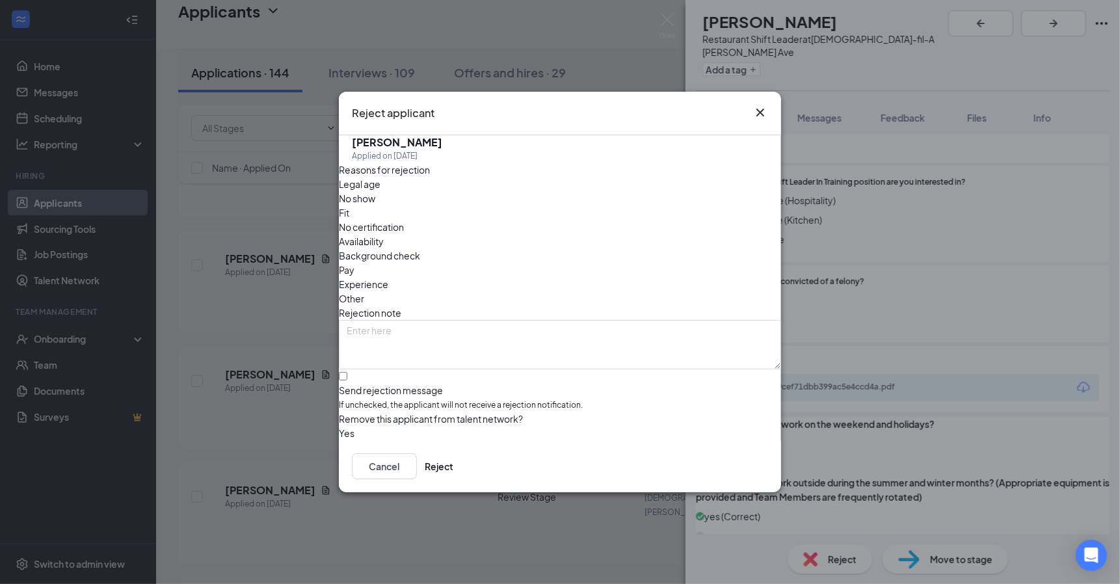
click at [364, 291] on span "Other" at bounding box center [351, 298] width 25 height 14
click at [453, 479] on button "Reject" at bounding box center [439, 466] width 29 height 26
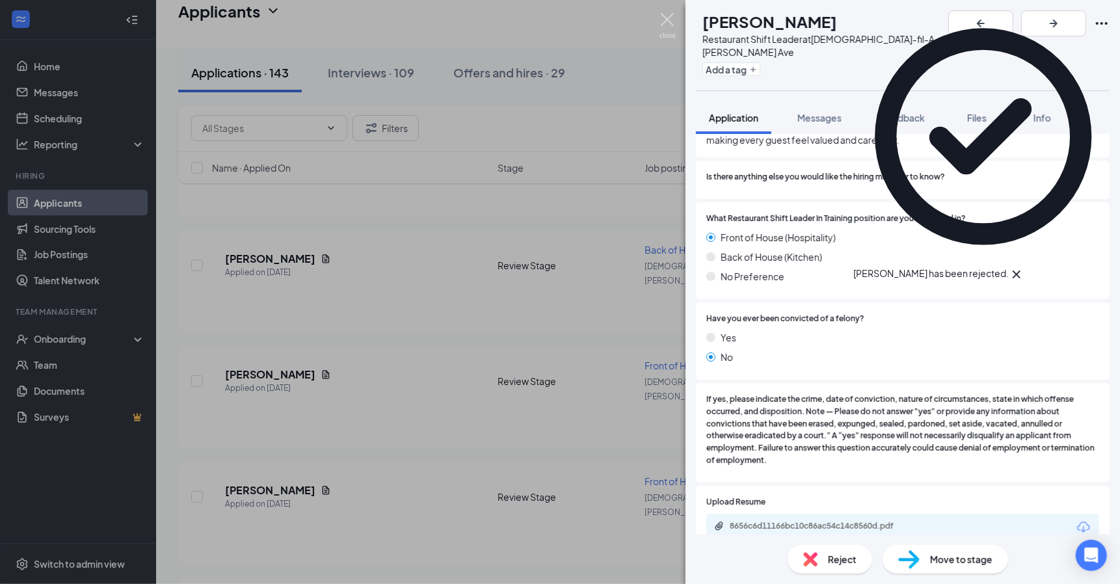
click at [668, 22] on img at bounding box center [668, 25] width 16 height 25
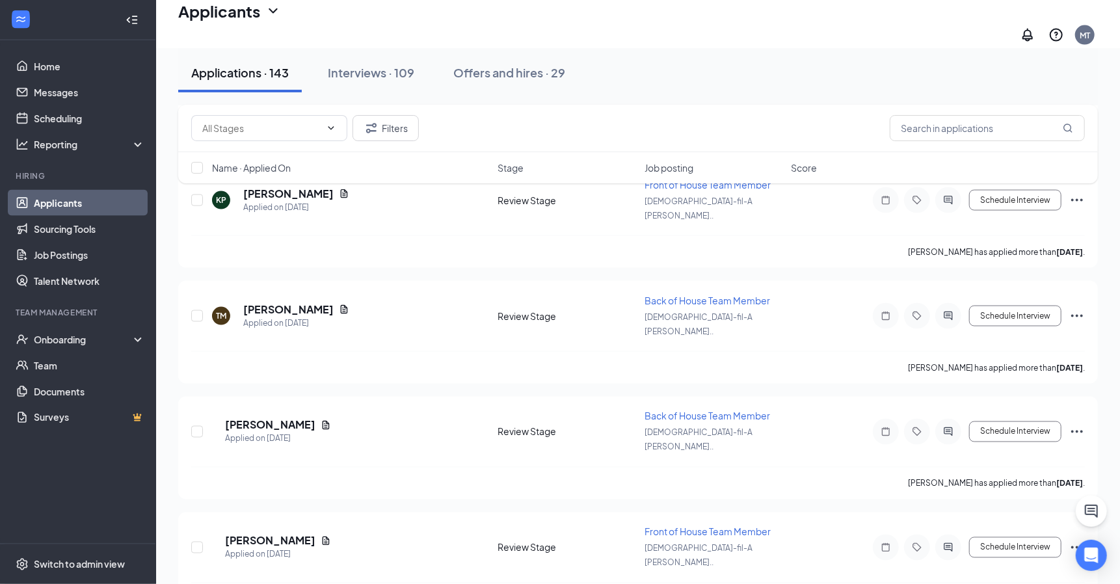
scroll to position [13867, 0]
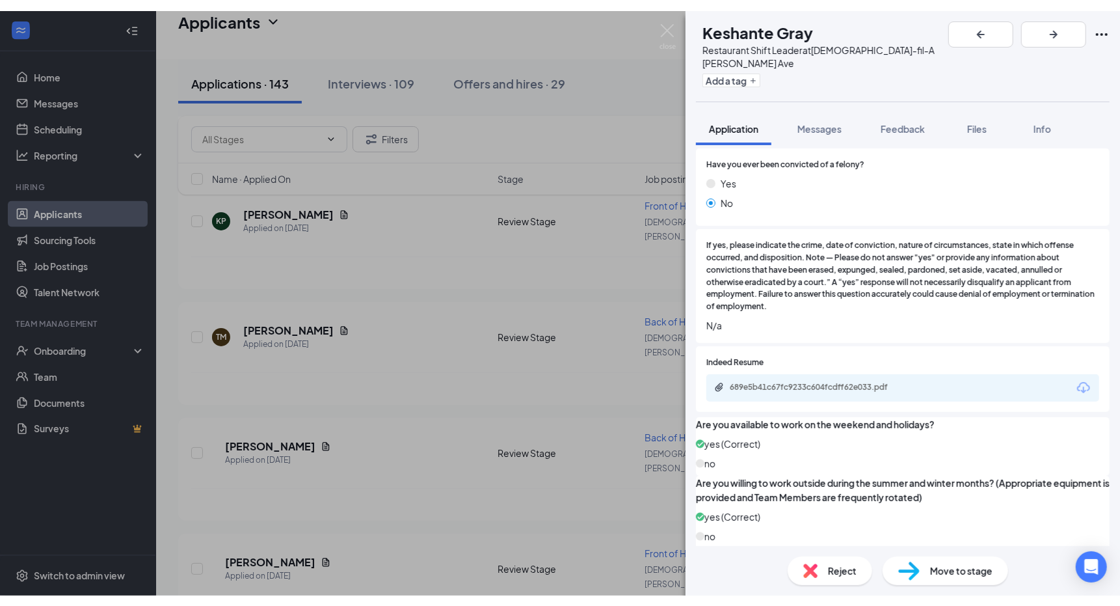
scroll to position [1676, 0]
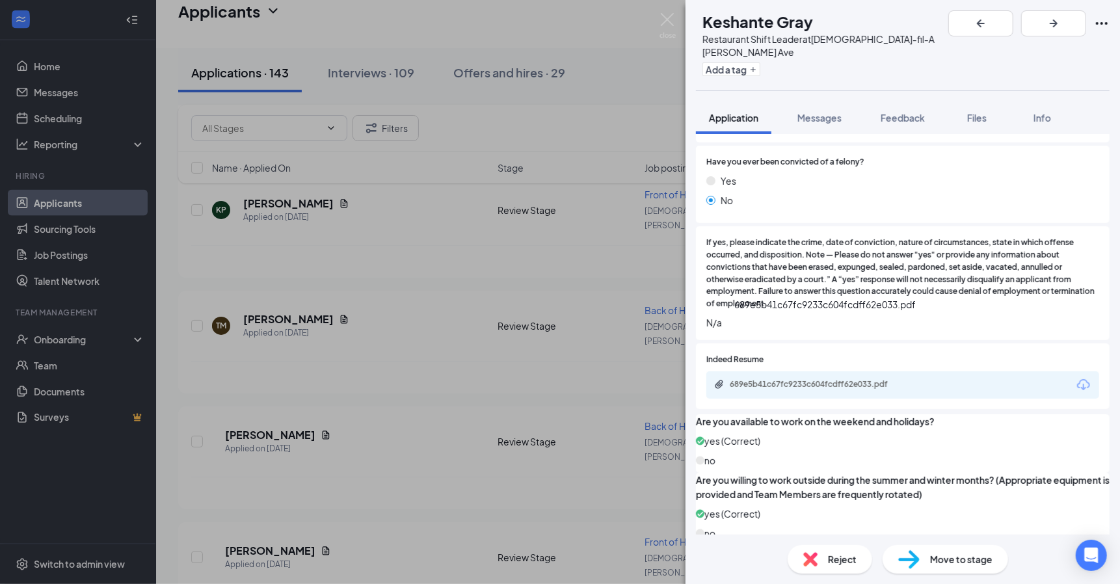
click at [861, 379] on div "689e5b41c67fc9233c604fcdff62e033.pdf" at bounding box center [821, 384] width 182 height 10
click at [658, 20] on div "KG Keshante Gray Restaurant Shift Leader at Chick-fil-A Mack Ave Add a tag Appl…" at bounding box center [560, 292] width 1120 height 584
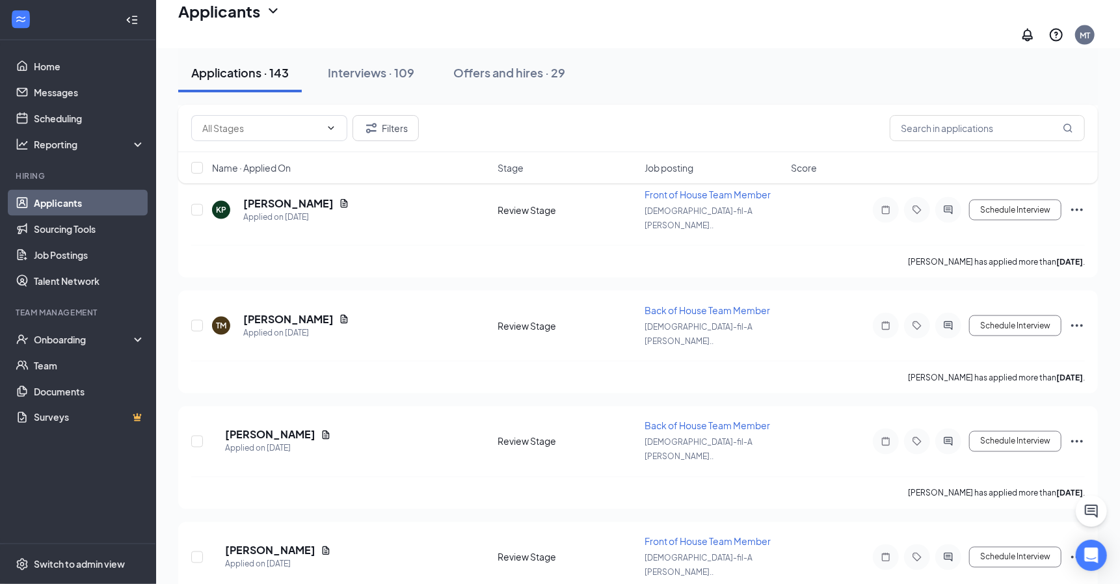
click at [671, 20] on div "Applicants MT" at bounding box center [638, 24] width 964 height 48
